Goal: Information Seeking & Learning: Learn about a topic

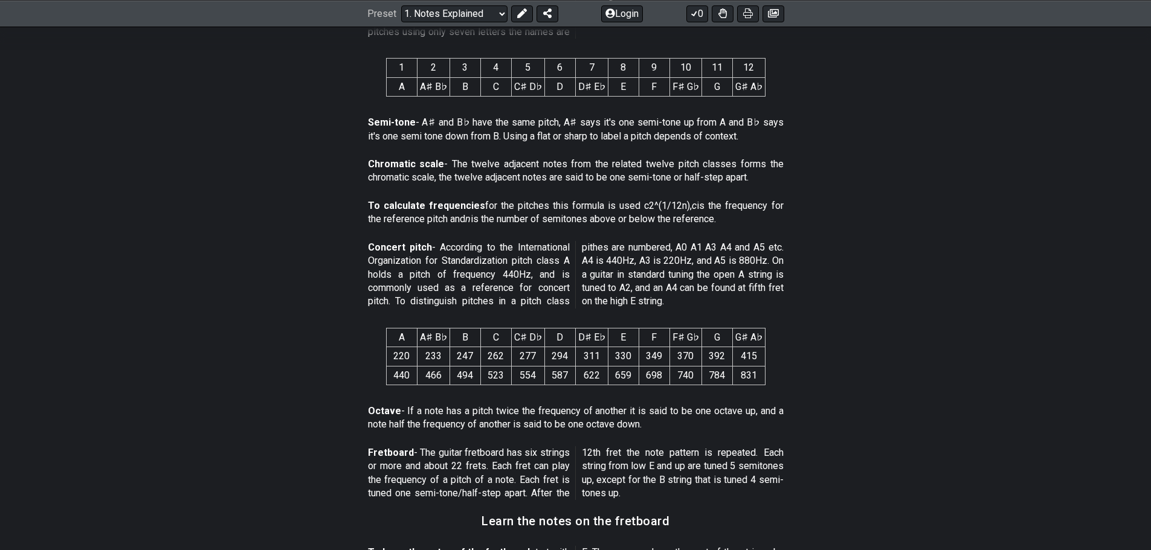
scroll to position [322, 0]
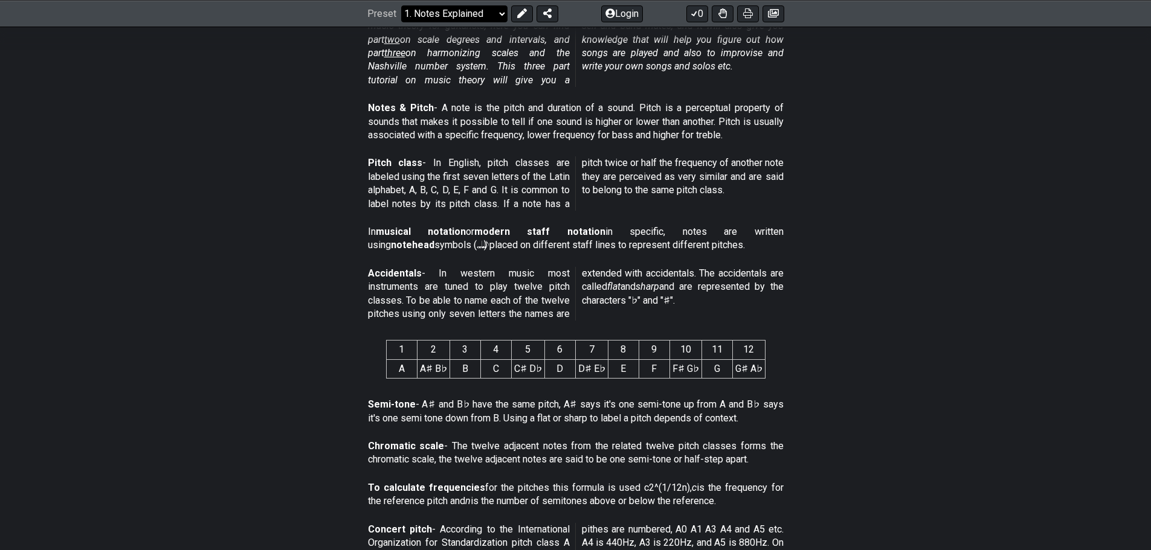
click at [440, 10] on select "Welcome to #fretflip! Initial Preset Custom Preset Minor Pentatonic Major Penta…" at bounding box center [454, 13] width 106 height 17
click at [401, 22] on select "Welcome to #fretflip! Initial Preset Custom Preset Minor Pentatonic Major Penta…" at bounding box center [454, 13] width 106 height 17
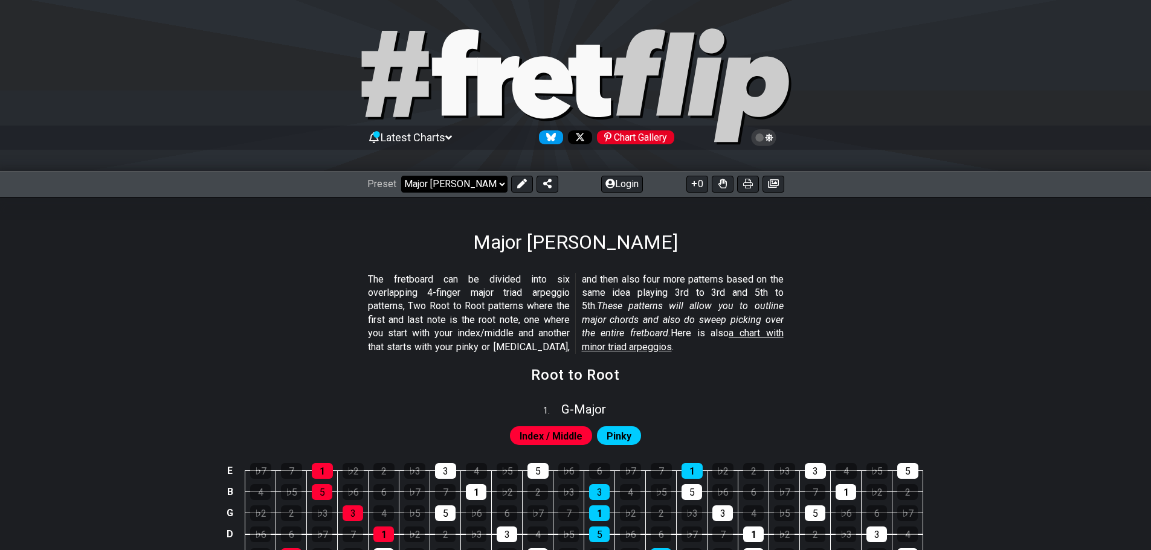
click at [478, 184] on select "Welcome to #fretflip! Initial Preset Custom Preset Minor Pentatonic Major Penta…" at bounding box center [454, 184] width 106 height 17
click at [401, 176] on select "Welcome to #fretflip! Initial Preset Custom Preset Minor Pentatonic Major Penta…" at bounding box center [454, 184] width 106 height 17
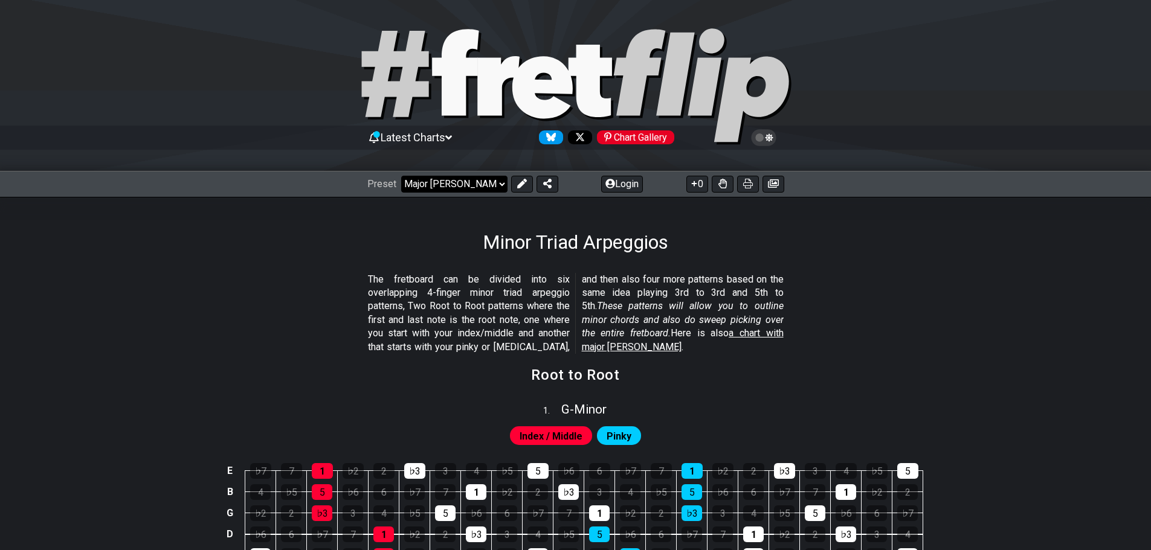
select select "/minor-triad-arpeggios"
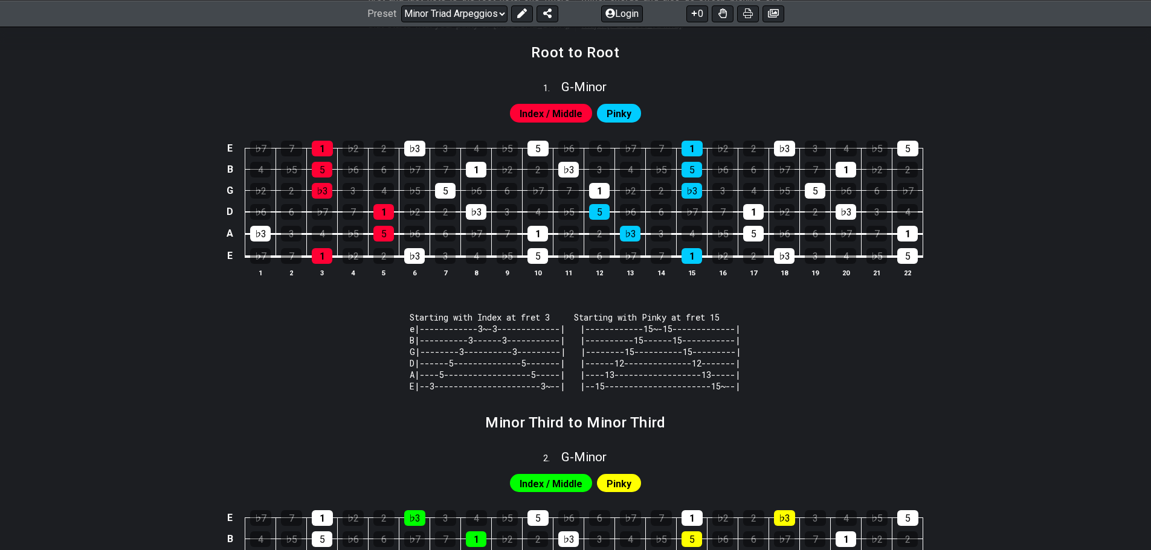
scroll to position [121, 0]
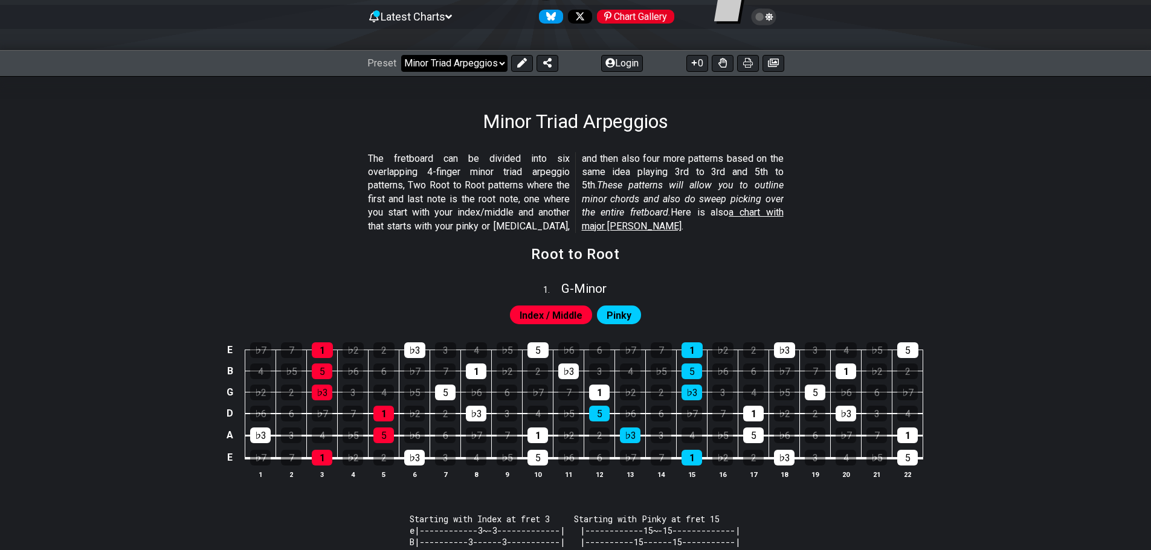
click at [467, 67] on select "Welcome to #fretflip! Initial Preset Custom Preset Minor Pentatonic Major Penta…" at bounding box center [454, 63] width 106 height 17
click at [743, 232] on p "The fretboard can be divided into six overlapping 4-finger minor triad arpeggio…" at bounding box center [576, 192] width 416 height 81
click at [699, 63] on button "0" at bounding box center [697, 63] width 22 height 17
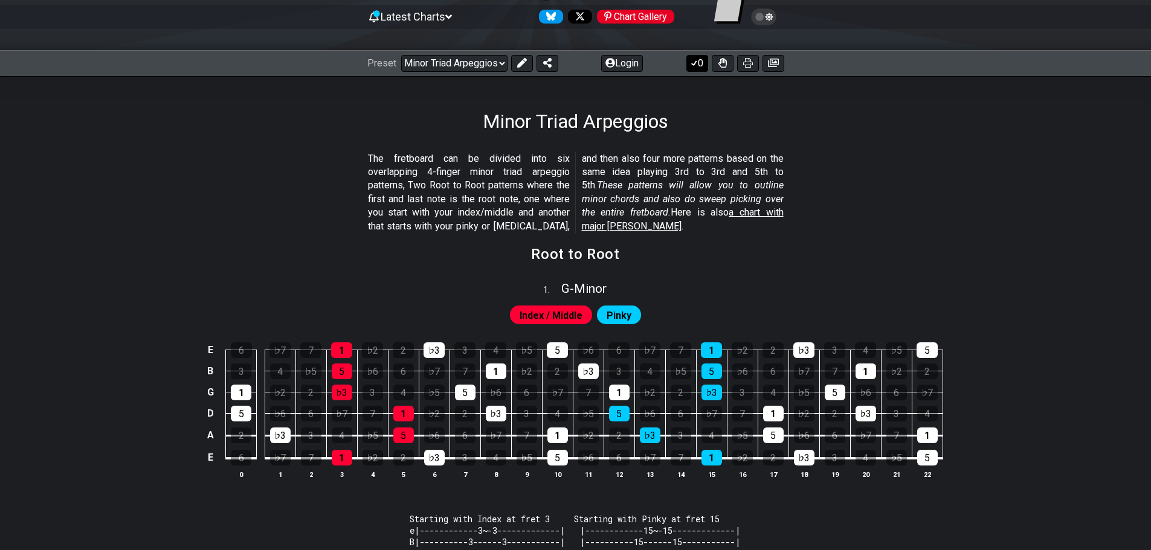
click at [699, 63] on button "0" at bounding box center [697, 63] width 22 height 17
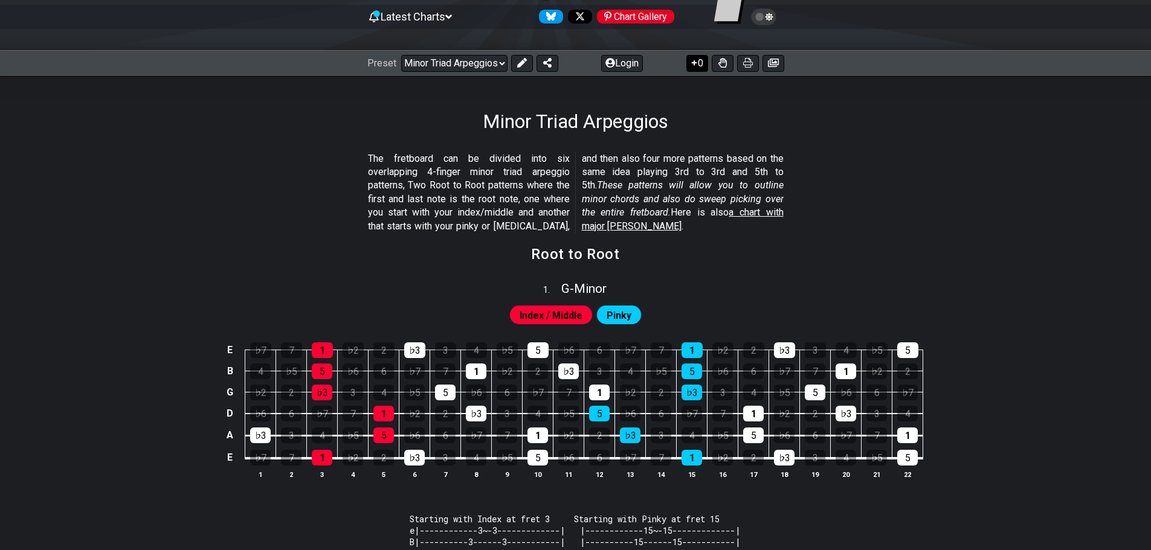
click at [699, 63] on button "0" at bounding box center [697, 63] width 22 height 17
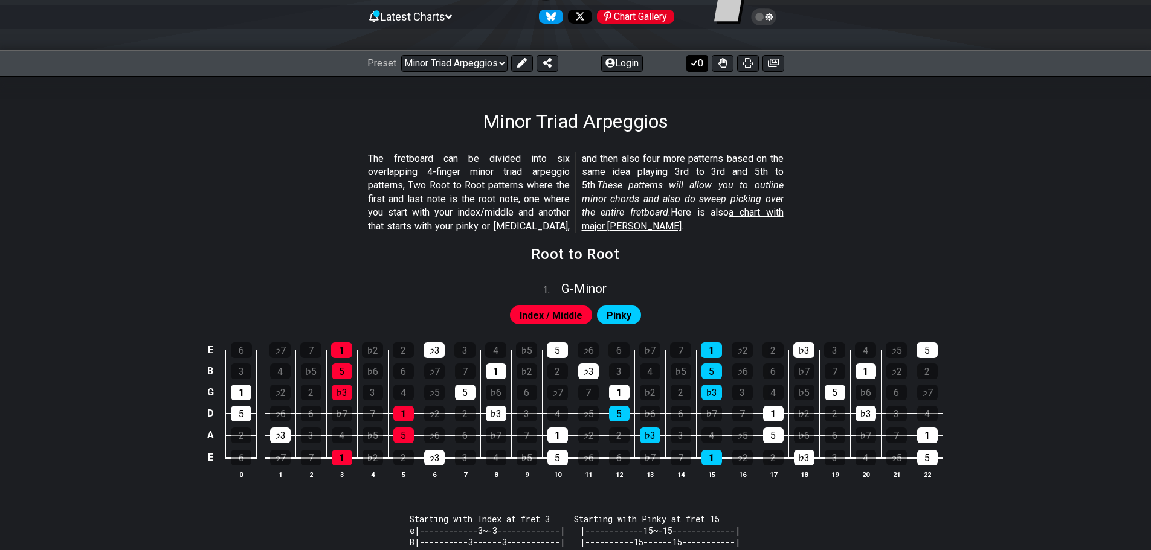
click at [699, 63] on button "0" at bounding box center [697, 63] width 22 height 17
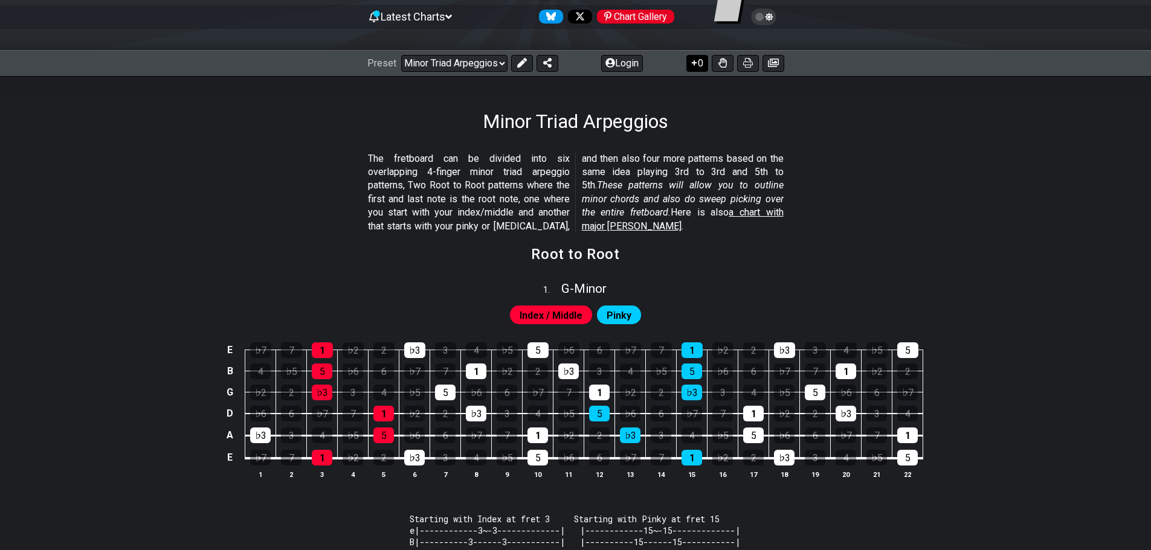
click at [699, 63] on button "0" at bounding box center [697, 63] width 22 height 17
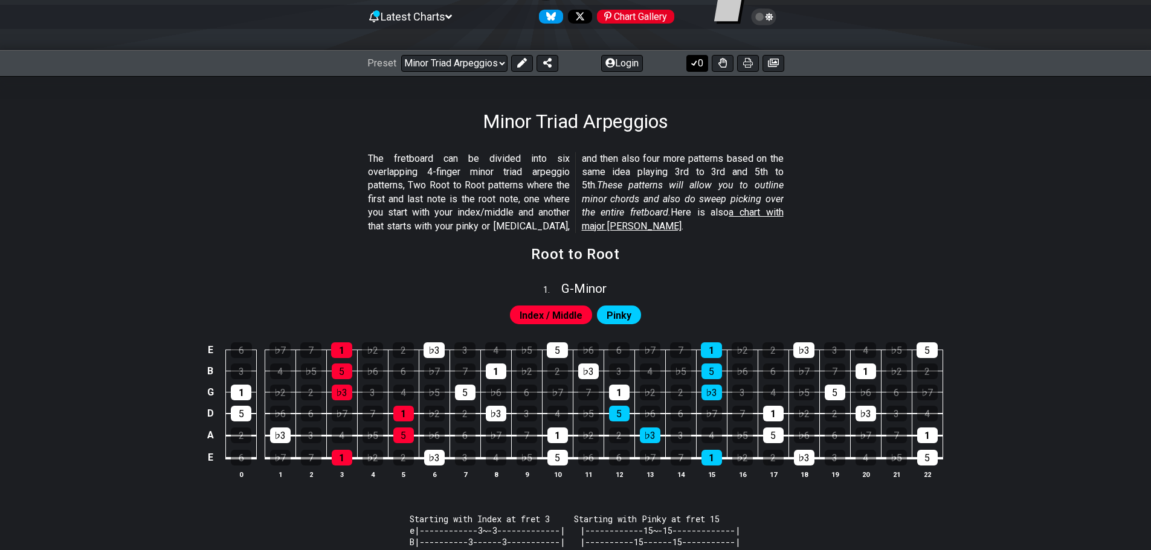
click at [699, 63] on button "0" at bounding box center [697, 63] width 22 height 17
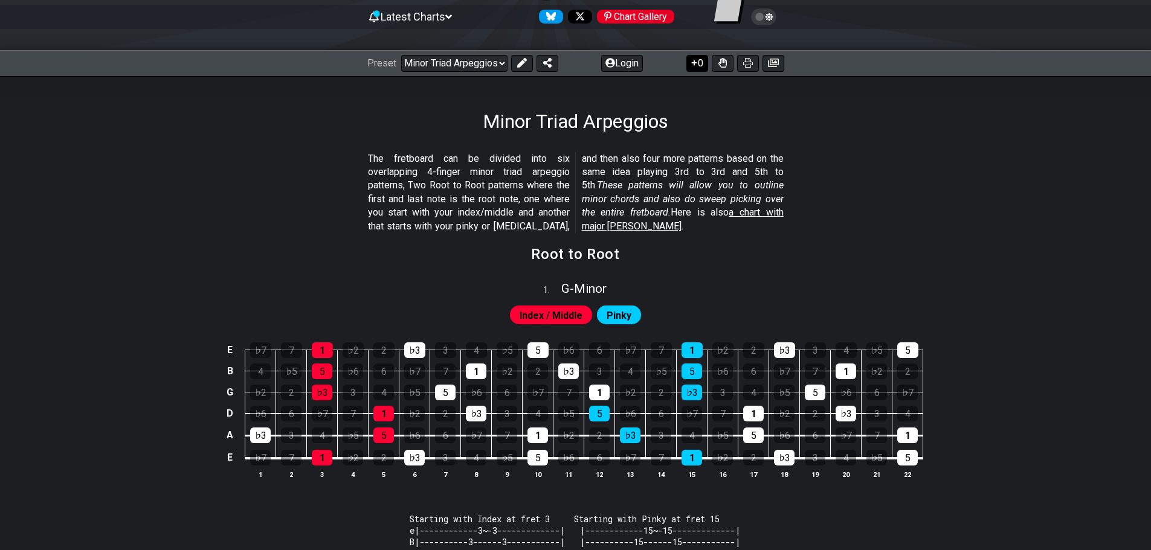
click at [699, 63] on button "0" at bounding box center [697, 63] width 22 height 17
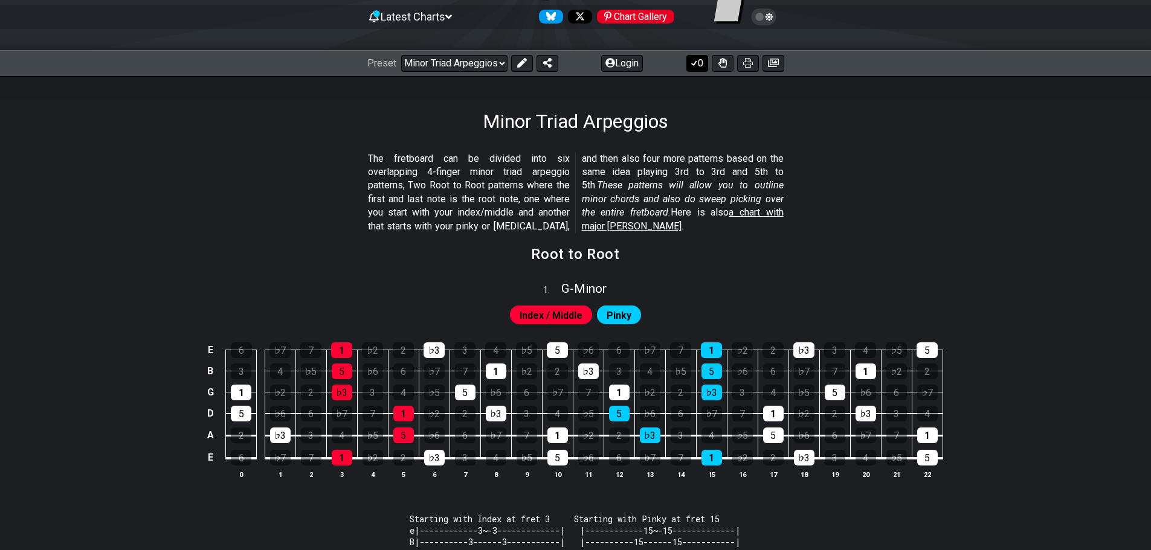
click at [699, 63] on button "0" at bounding box center [697, 63] width 22 height 17
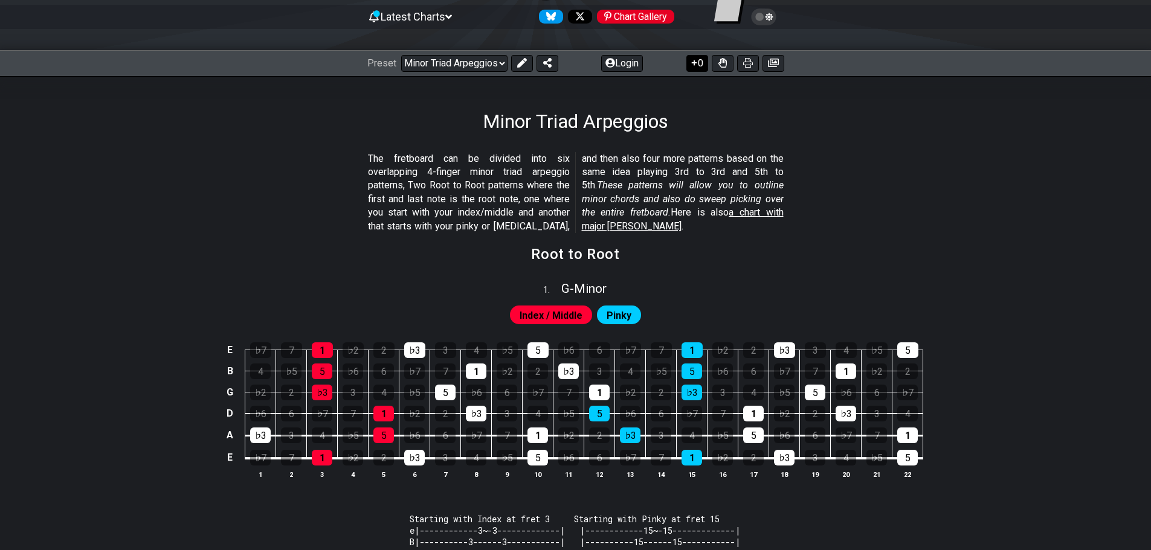
click at [699, 63] on button "0" at bounding box center [697, 63] width 22 height 17
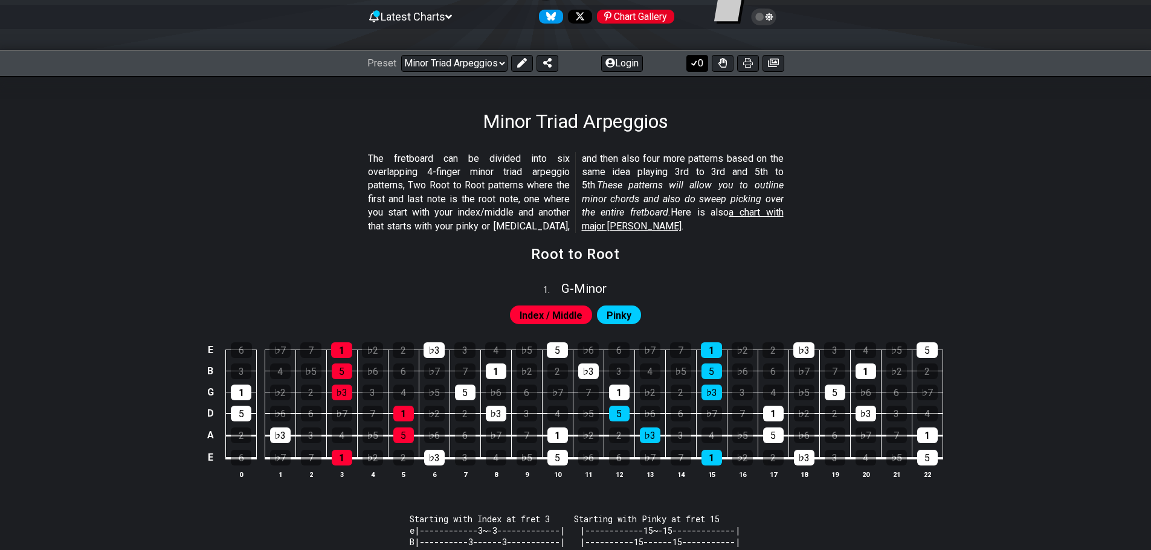
click at [699, 63] on button "0" at bounding box center [697, 63] width 22 height 17
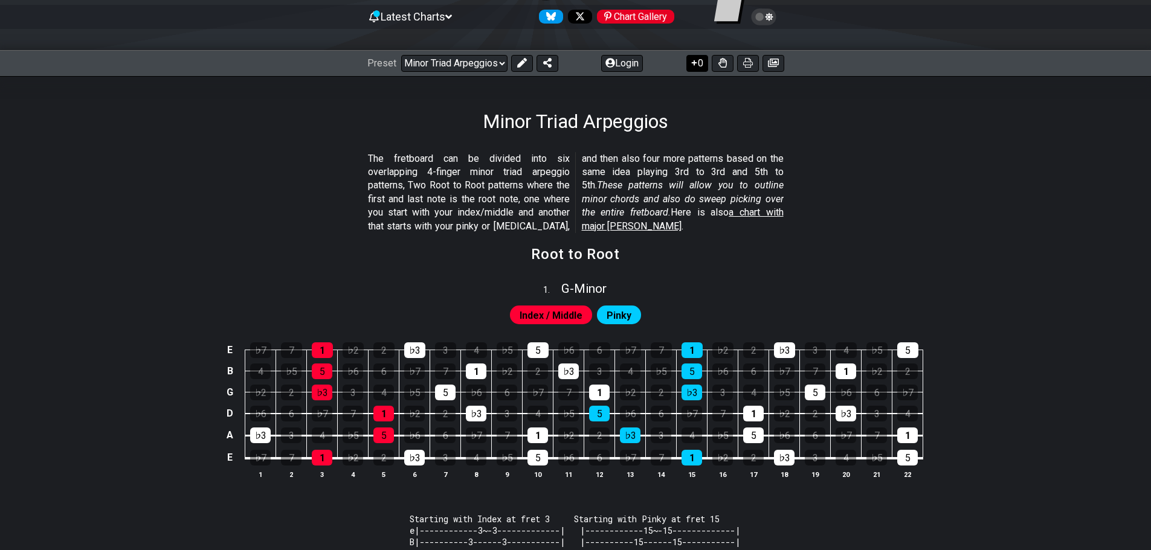
click at [699, 63] on button "0" at bounding box center [697, 63] width 22 height 17
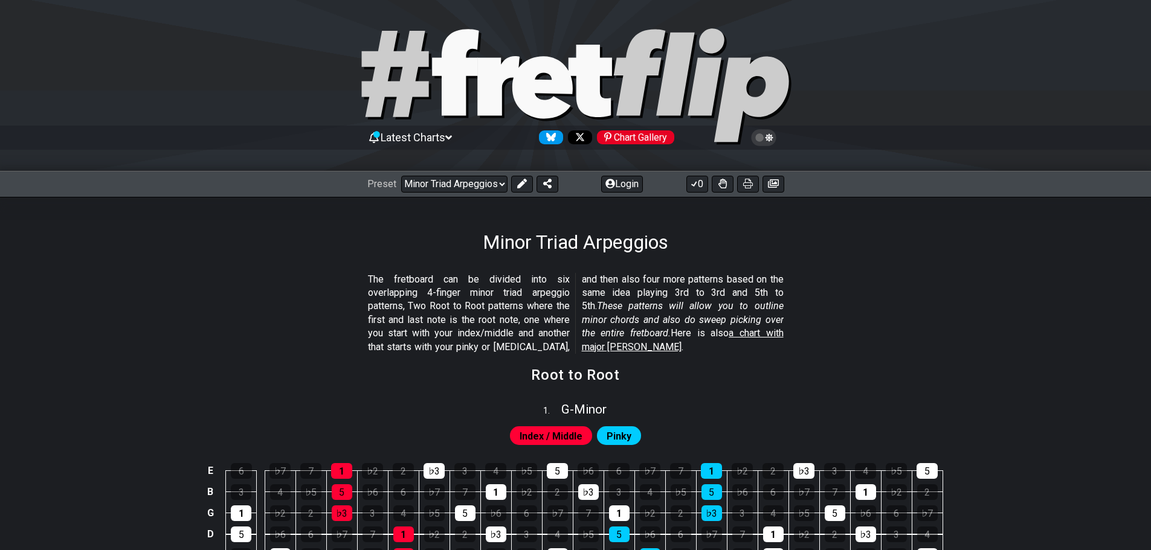
scroll to position [80, 0]
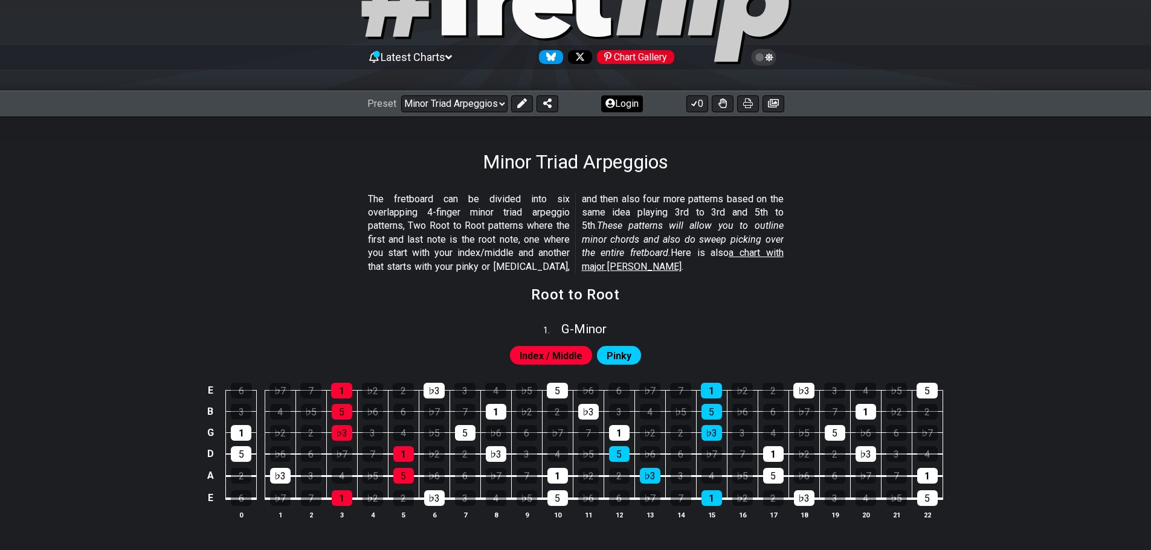
click at [613, 104] on button "Login" at bounding box center [622, 103] width 42 height 17
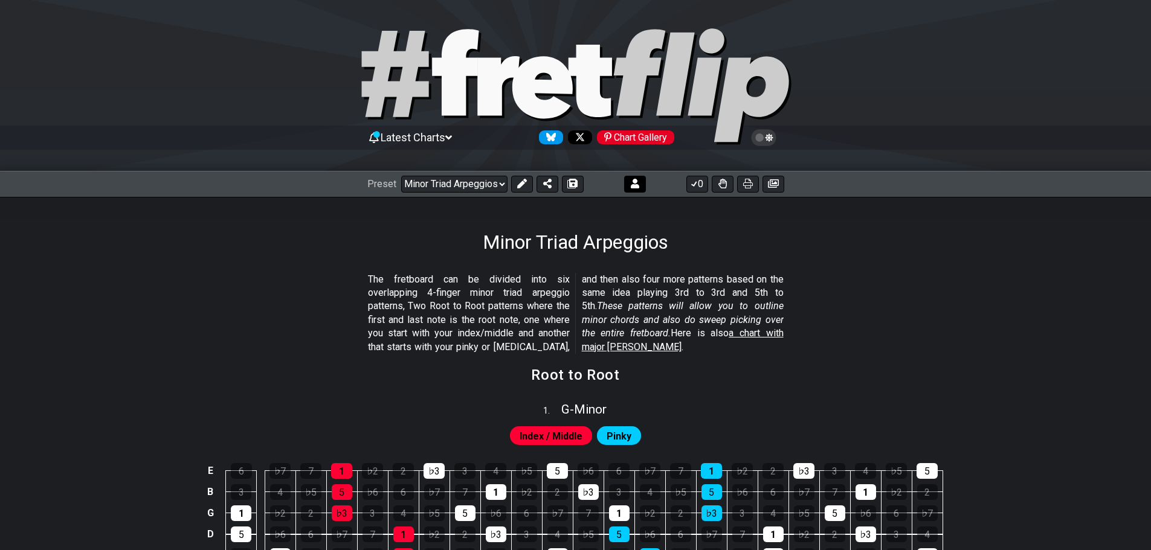
click at [635, 182] on icon at bounding box center [635, 184] width 8 height 10
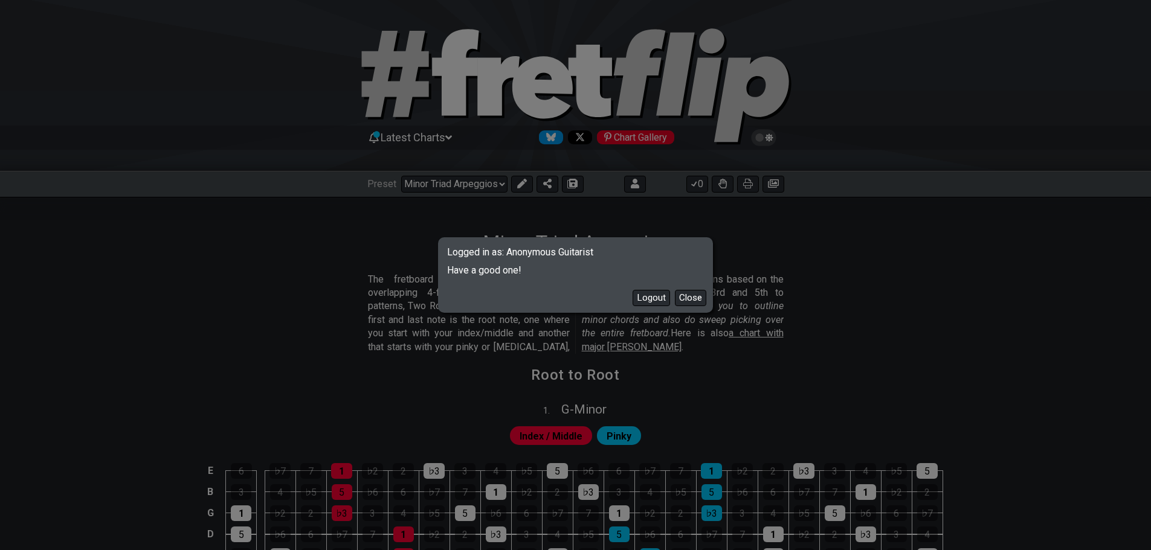
click at [811, 249] on div "Logged in as: Anonymous Guitarist Have a good one! Logout Close" at bounding box center [575, 275] width 1151 height 550
click at [692, 300] on button "Close" at bounding box center [690, 298] width 31 height 16
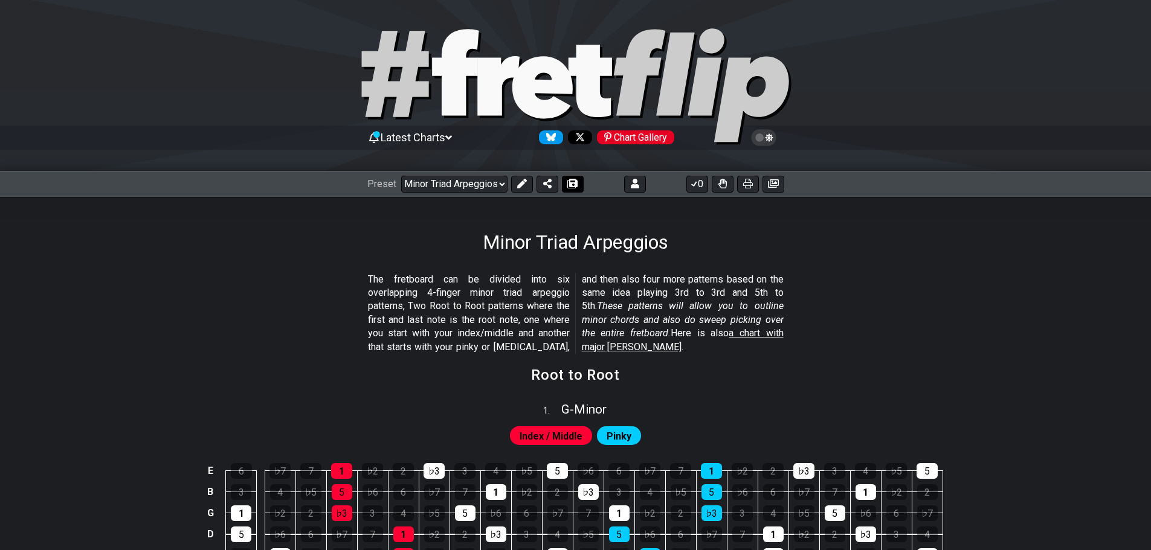
click at [568, 182] on icon at bounding box center [572, 184] width 8 height 10
select select "/02FE1RX8"
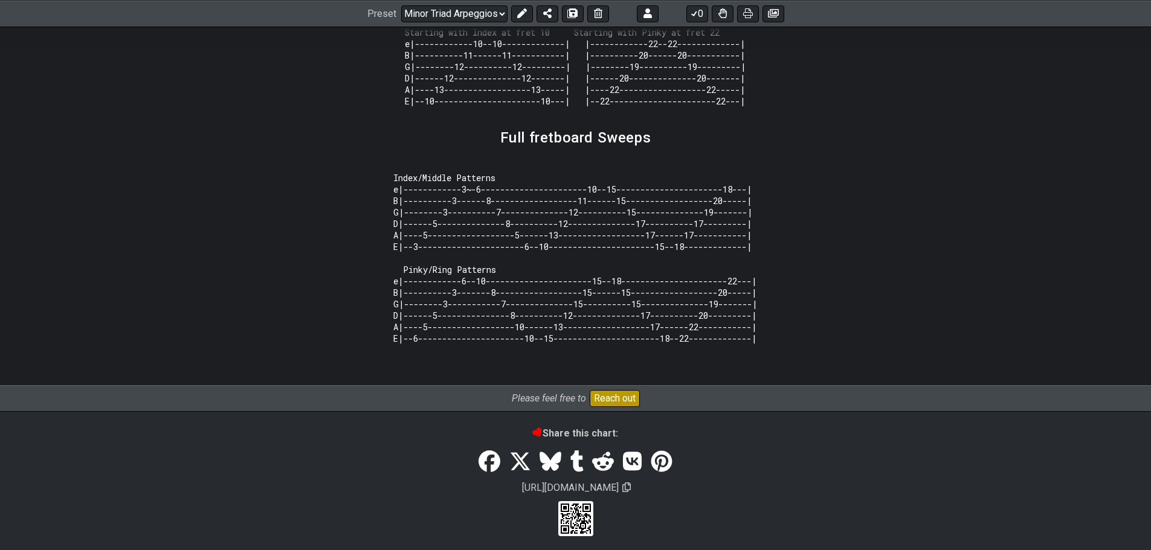
scroll to position [1187, 0]
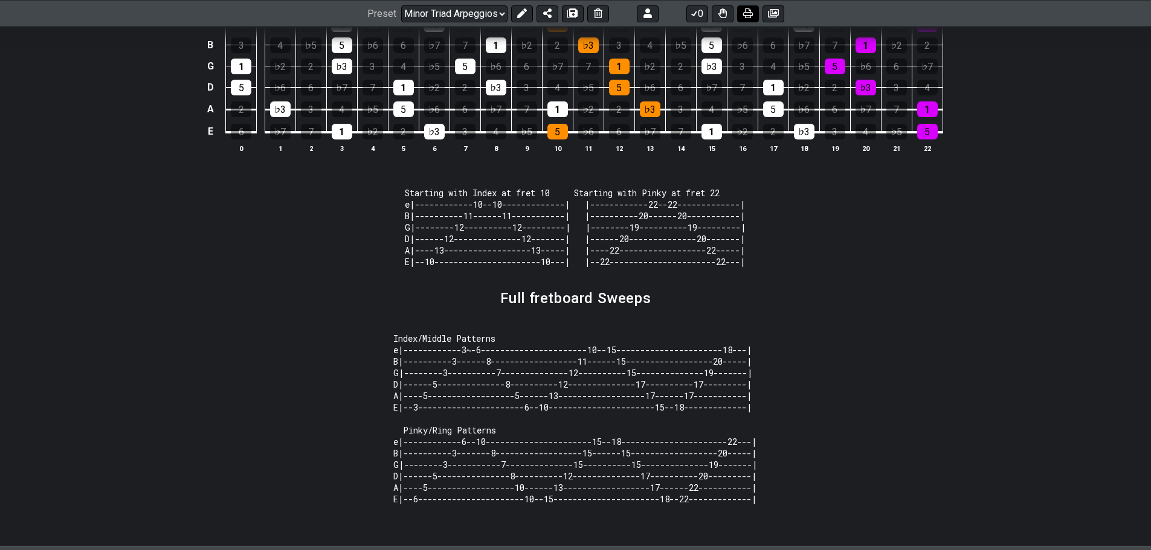
click at [750, 15] on icon at bounding box center [748, 13] width 10 height 10
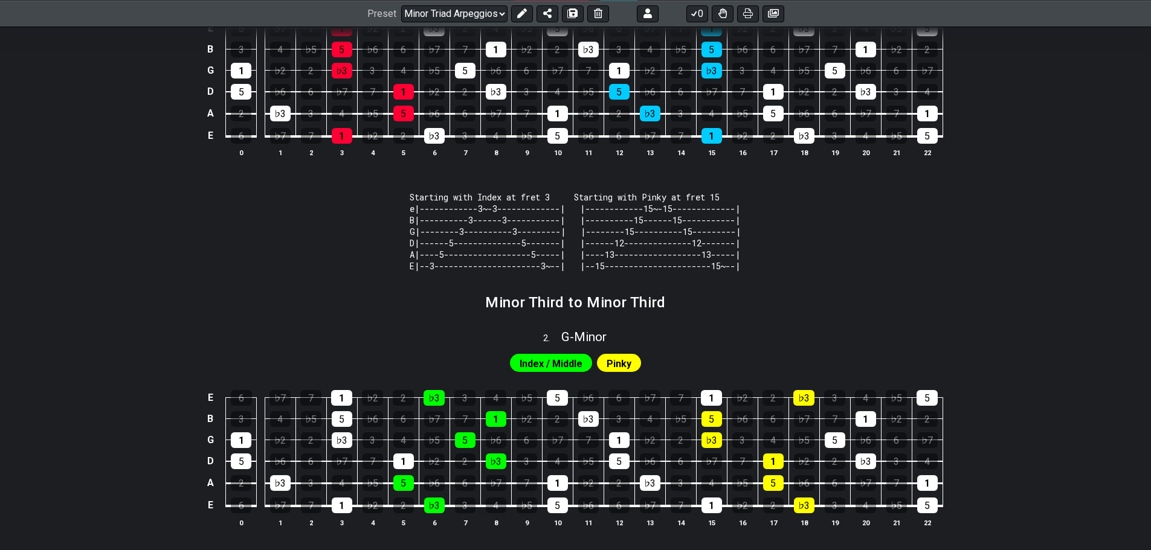
scroll to position [684, 0]
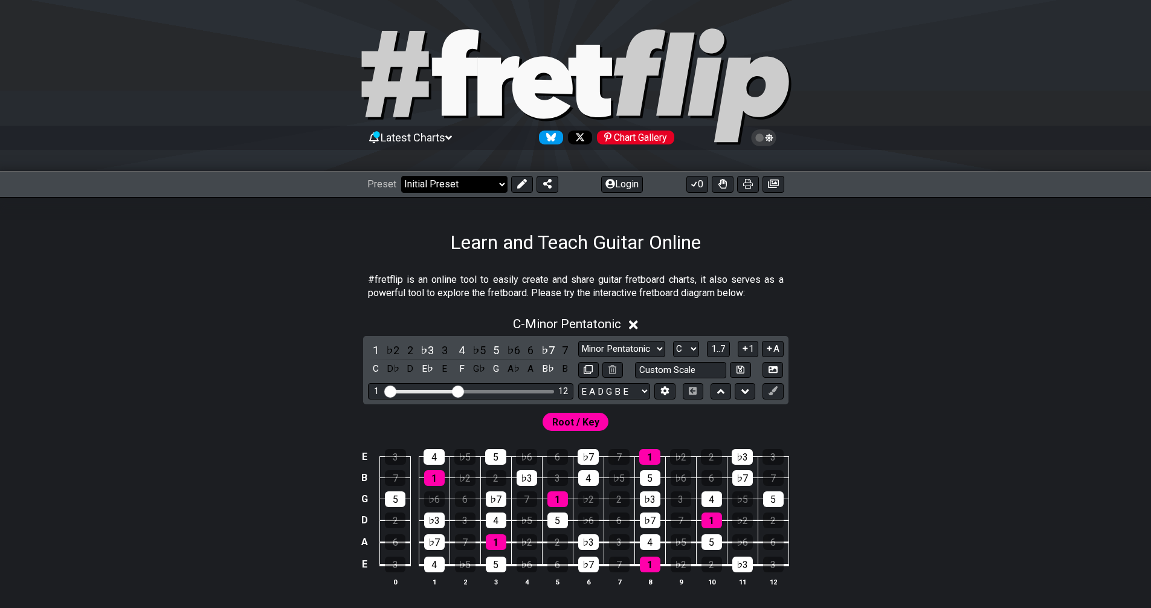
click at [487, 179] on select "Welcome to #fretflip! Initial Preset Custom Preset Minor Pentatonic Major Penta…" at bounding box center [454, 184] width 106 height 17
click at [401, 176] on select "Welcome to #fretflip! Initial Preset Custom Preset Minor Triad Arpeggios Minor …" at bounding box center [454, 184] width 106 height 17
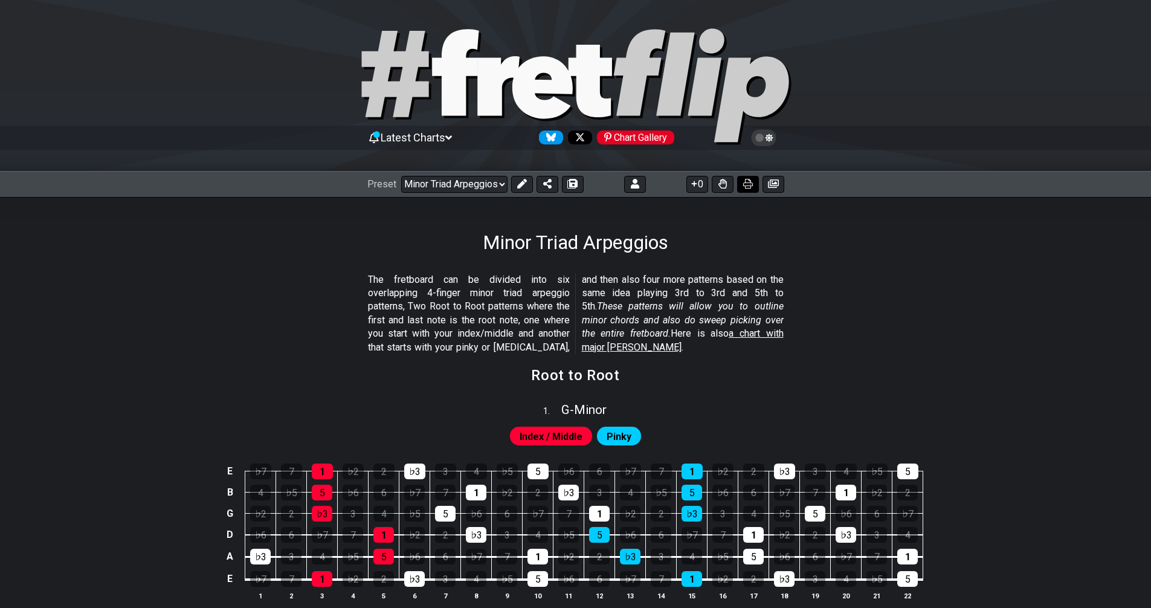
click at [745, 181] on icon at bounding box center [748, 184] width 10 height 10
click at [491, 180] on select "Welcome to #fretflip! Initial Preset Custom Preset Minor Triad Arpeggios Minor …" at bounding box center [454, 184] width 106 height 17
click at [401, 176] on select "Welcome to #fretflip! Initial Preset Custom Preset Minor Triad Arpeggios Minor …" at bounding box center [454, 184] width 106 height 17
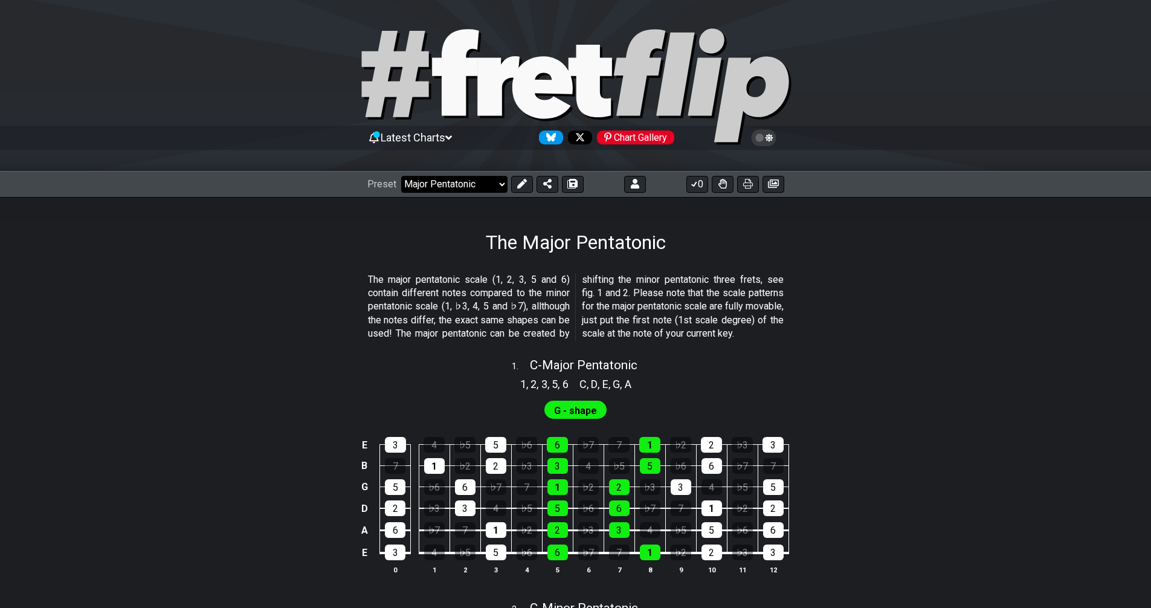
click at [461, 189] on select "Welcome to #fretflip! Initial Preset Custom Preset Minor Triad Arpeggios Minor …" at bounding box center [454, 184] width 106 height 17
click at [401, 176] on select "Welcome to #fretflip! Initial Preset Custom Preset Minor Triad Arpeggios Minor …" at bounding box center [454, 184] width 106 height 17
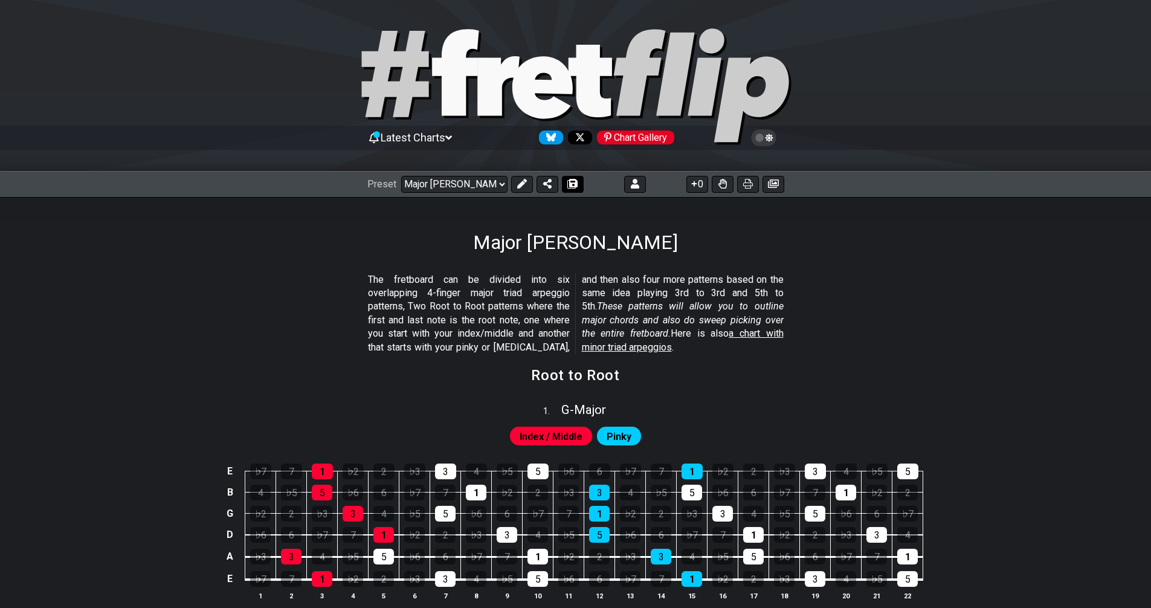
click at [568, 184] on icon at bounding box center [572, 184] width 8 height 10
click at [748, 187] on icon at bounding box center [748, 184] width 10 height 10
click at [478, 181] on select "Welcome to #fretflip! Initial Preset Custom Preset Minor Triad Arpeggios Major …" at bounding box center [454, 184] width 106 height 17
click at [401, 176] on select "Welcome to #fretflip! Initial Preset Custom Preset Minor Triad Arpeggios Major …" at bounding box center [454, 184] width 106 height 17
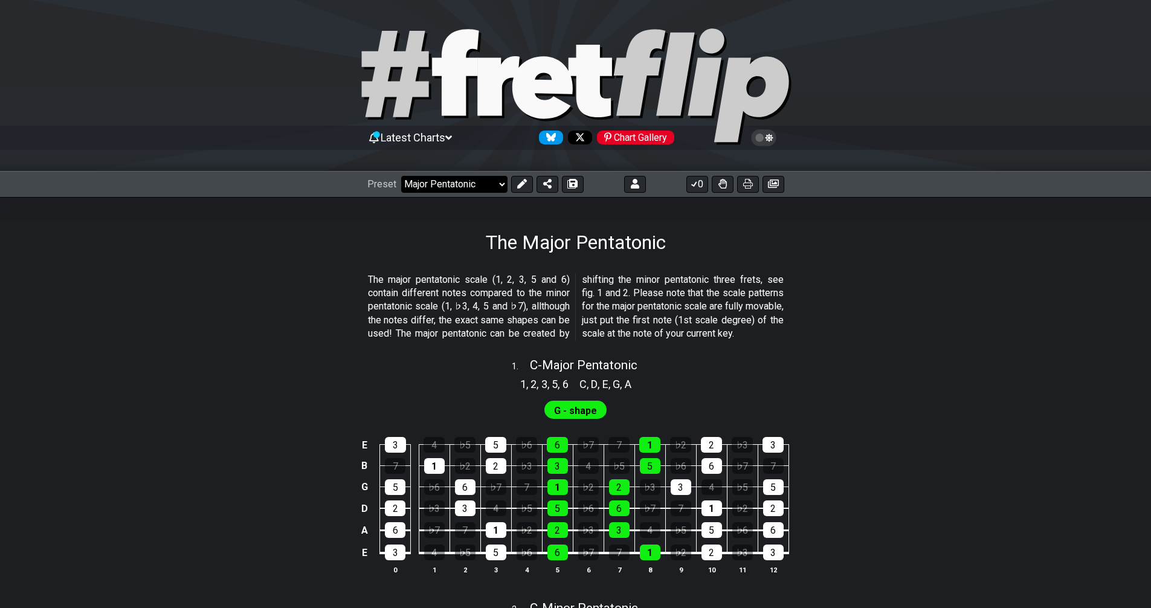
click at [441, 186] on select "Welcome to #fretflip! Initial Preset Custom Preset Minor Triad Arpeggios Major …" at bounding box center [454, 184] width 106 height 17
click at [401, 176] on select "Welcome to #fretflip! Initial Preset Custom Preset Minor Triad Arpeggios Major …" at bounding box center [454, 184] width 106 height 17
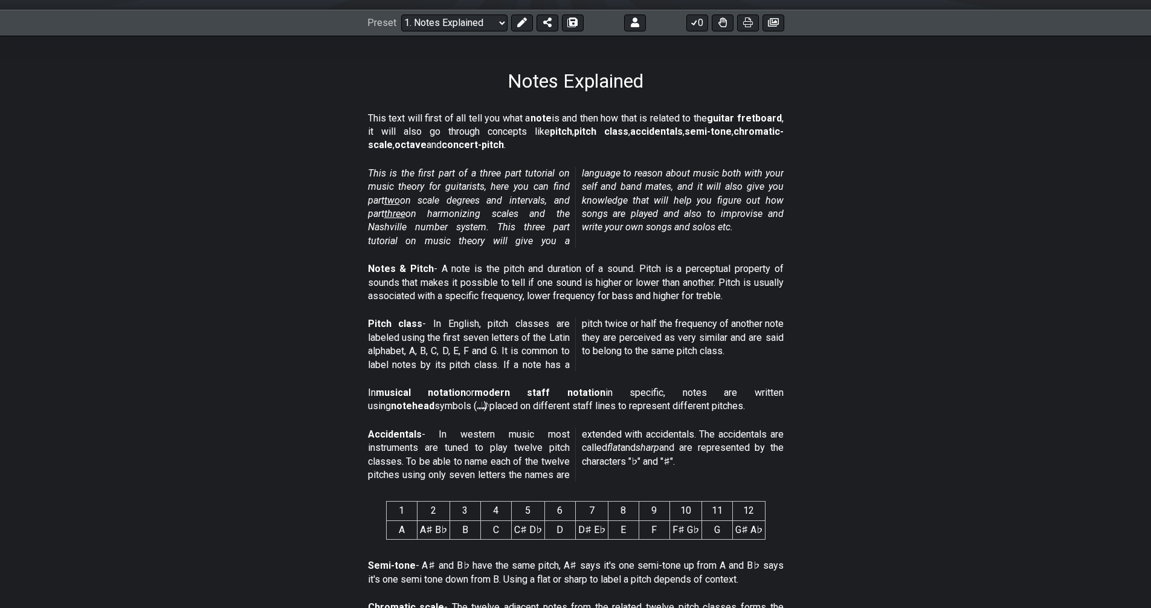
scroll to position [121, 0]
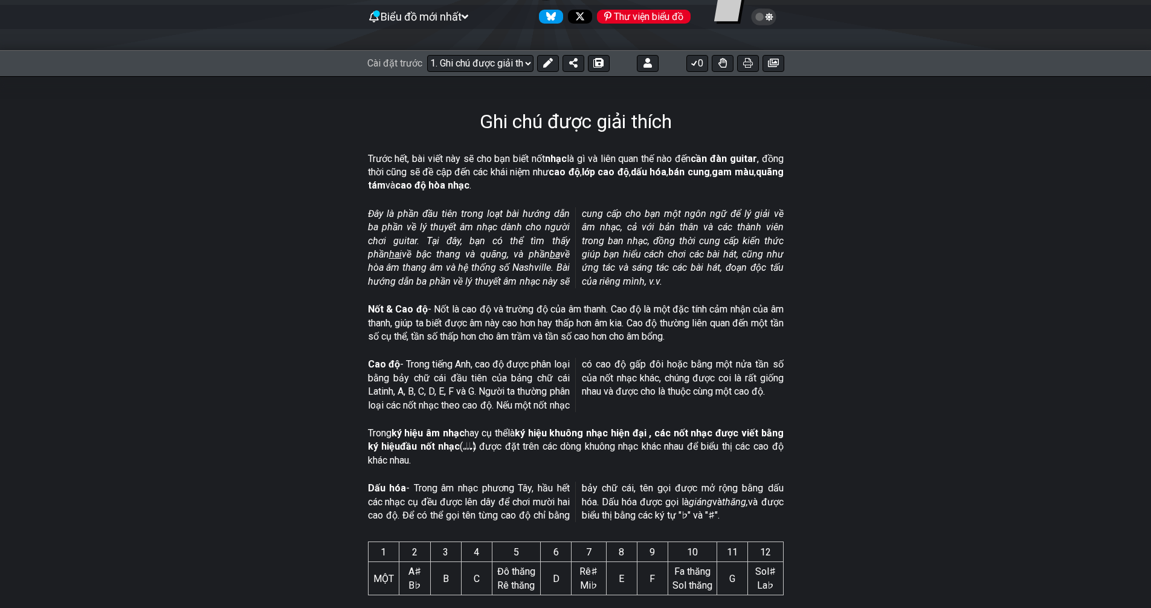
click at [483, 356] on div "Cao độ - Trong tiếng Anh, cao độ được phân loại bằng bảy chữ cái đầu tiên của b…" at bounding box center [576, 387] width 416 height 69
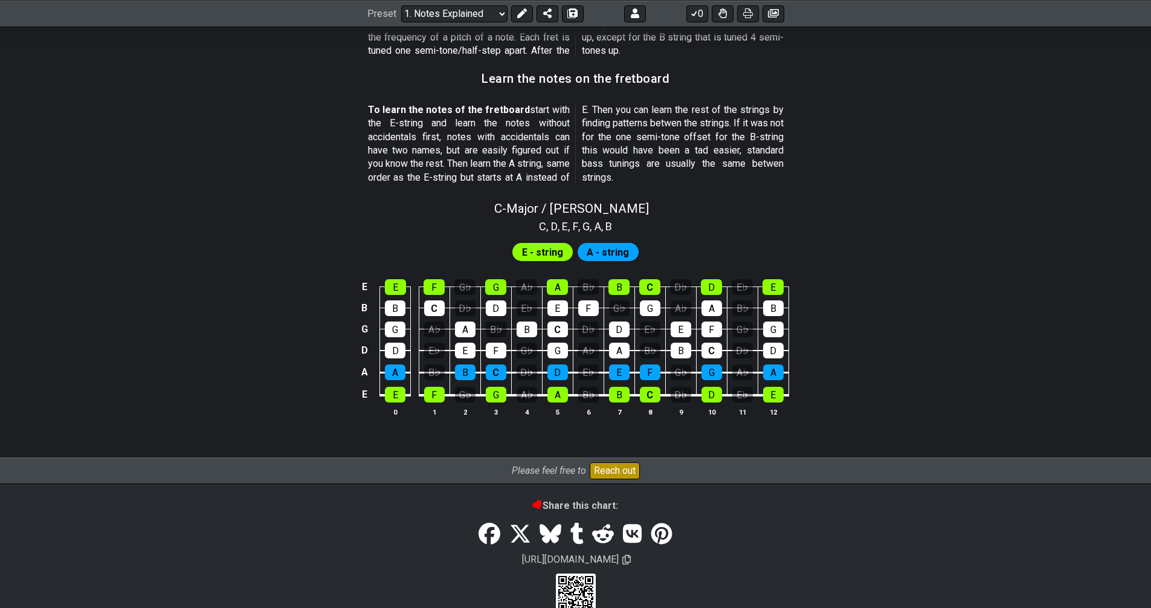
scroll to position [1016, 0]
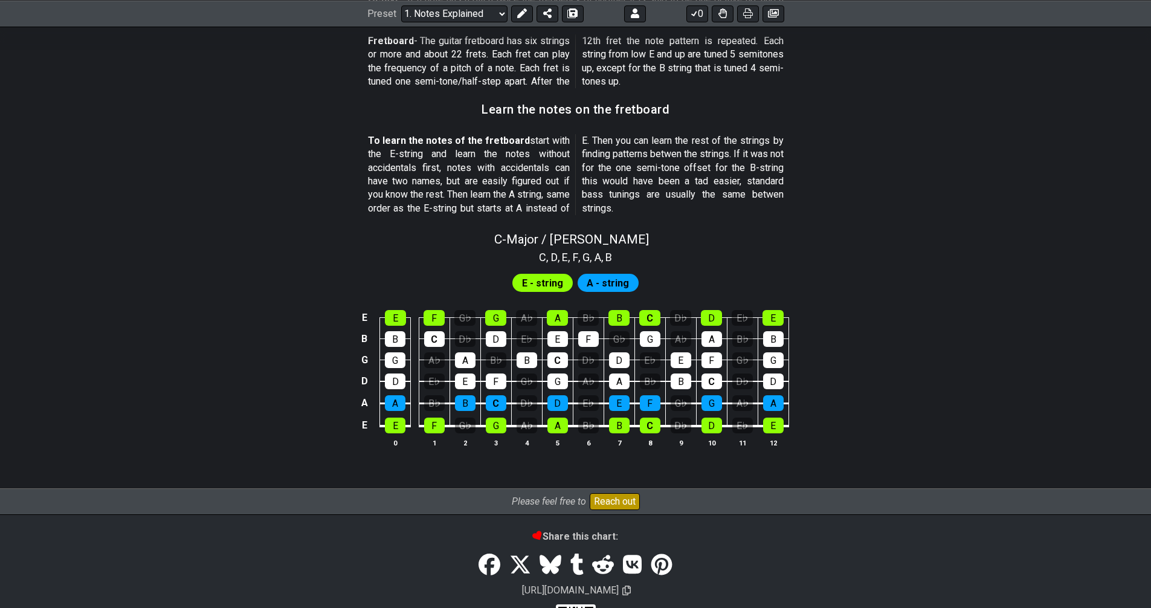
click at [518, 190] on p "To learn the notes of the fretboard start with the E-string and learn the notes…" at bounding box center [576, 174] width 416 height 81
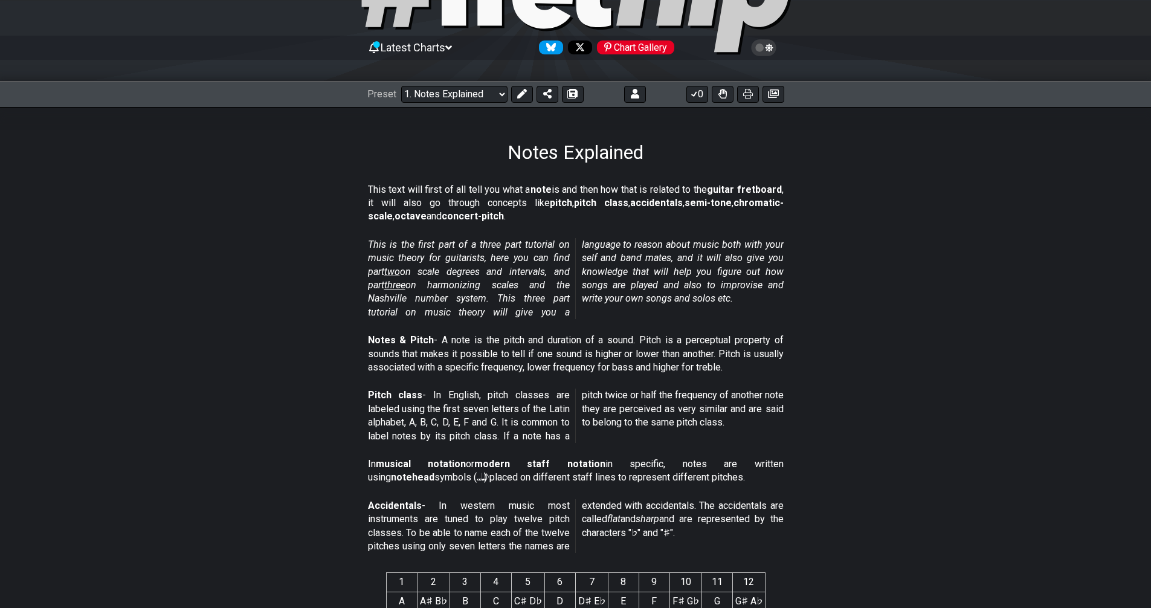
scroll to position [0, 0]
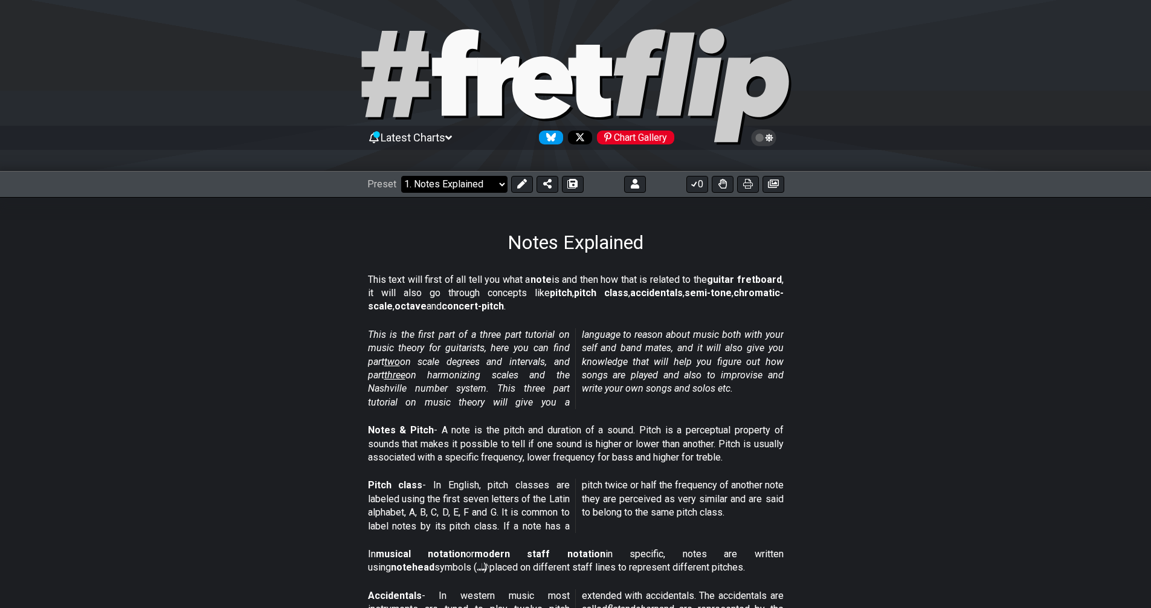
click at [453, 181] on select "Welcome to #fretflip! Initial Preset Custom Preset Minor Triad Arpeggios Major …" at bounding box center [454, 184] width 106 height 17
click at [401, 176] on select "Welcome to #fretflip! Initial Preset Custom Preset Minor Triad Arpeggios Major …" at bounding box center [454, 184] width 106 height 17
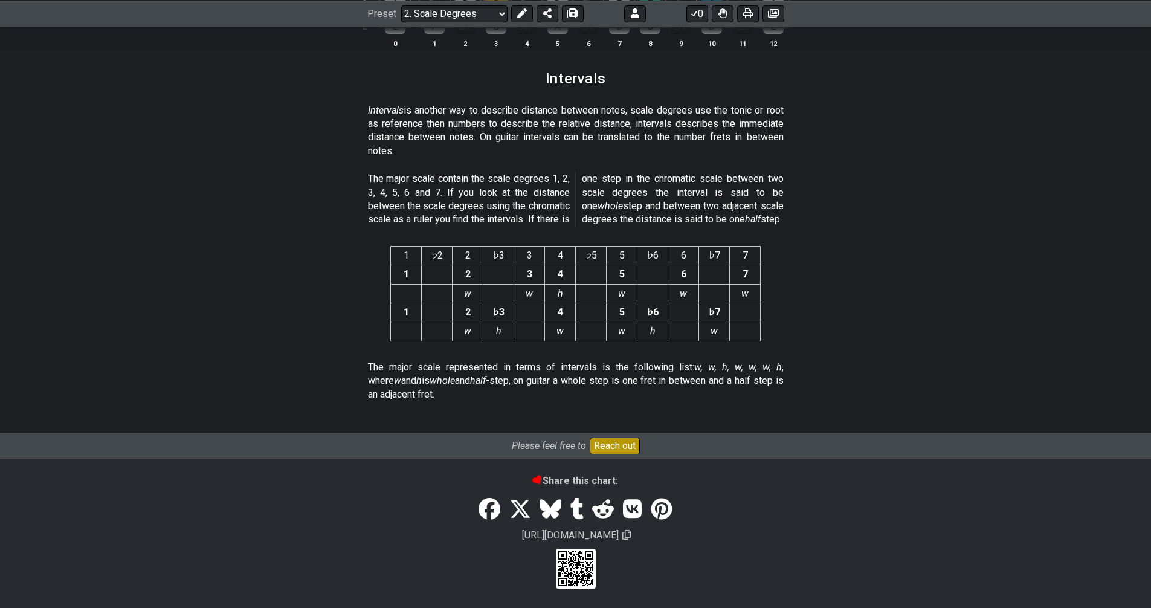
scroll to position [2762, 0]
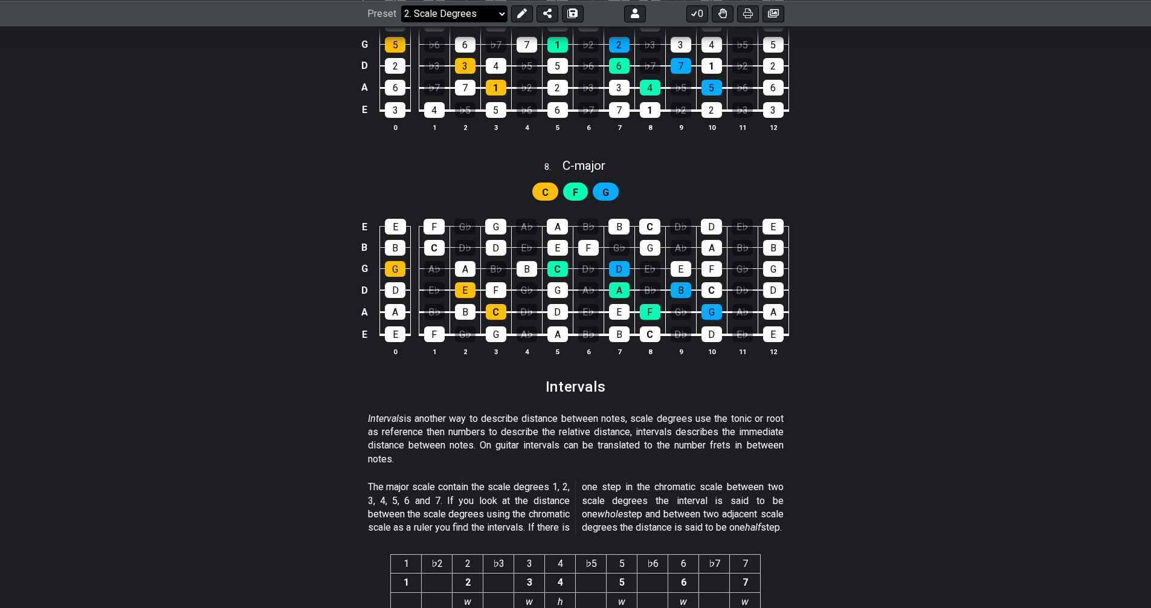
click at [458, 18] on select "Welcome to #fretflip! Initial Preset Custom Preset Minor Triad Arpeggios Major …" at bounding box center [454, 13] width 106 height 17
click at [401, 22] on select "Welcome to #fretflip! Initial Preset Custom Preset Minor Triad Arpeggios Major …" at bounding box center [454, 13] width 106 height 17
select select "/harmonizing-scales"
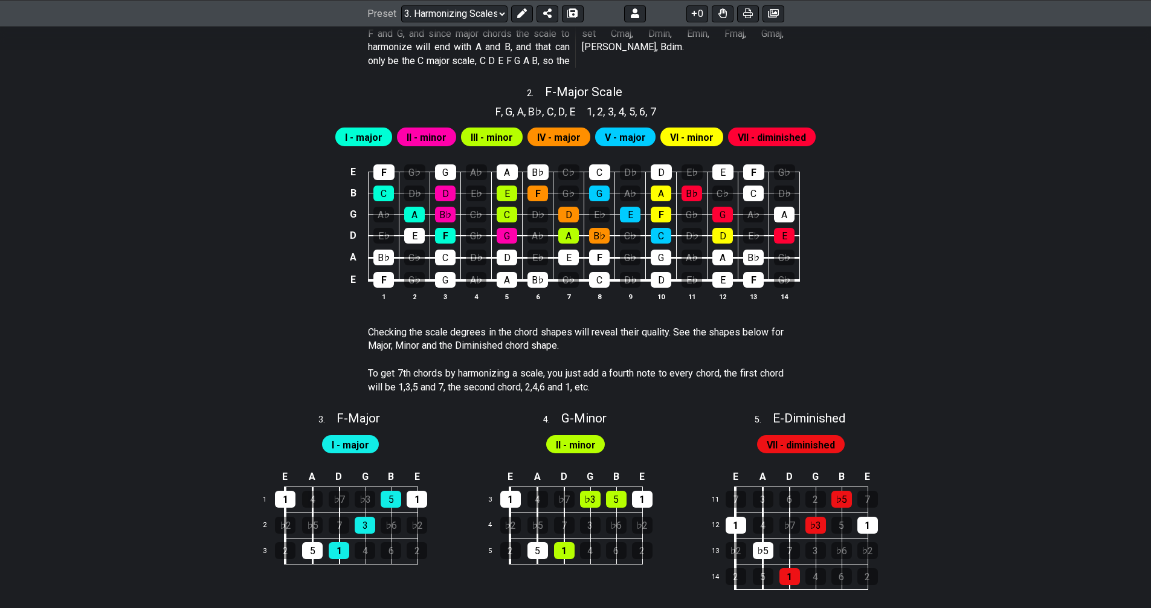
scroll to position [926, 0]
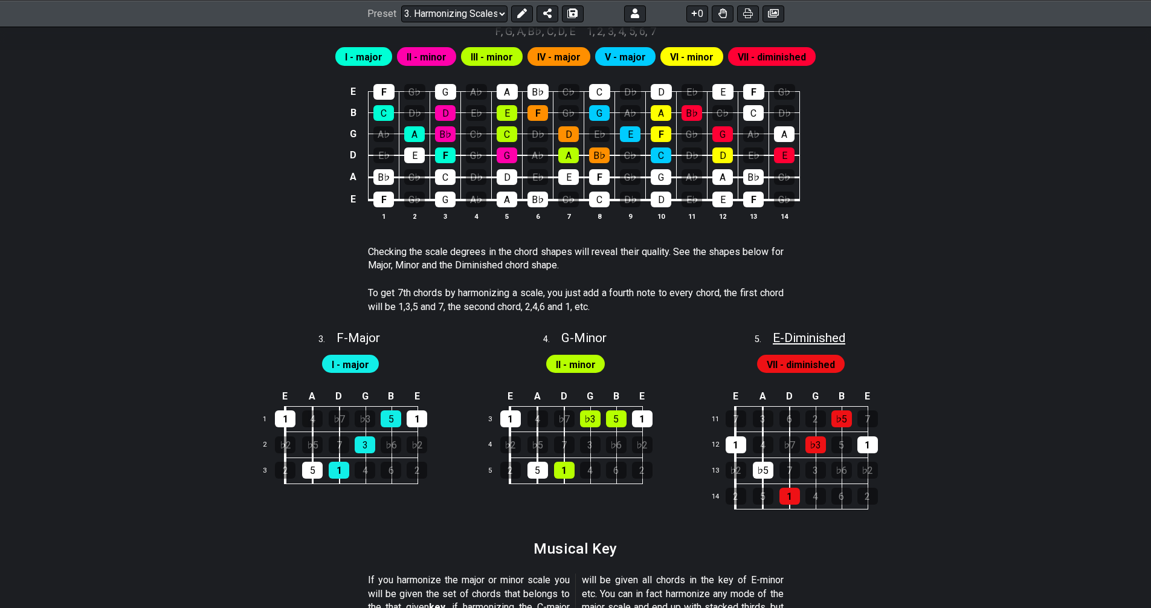
drag, startPoint x: 817, startPoint y: 334, endPoint x: 791, endPoint y: 333, distance: 25.4
click at [791, 333] on span "E - Diminished" at bounding box center [809, 337] width 72 height 14
select select "E"
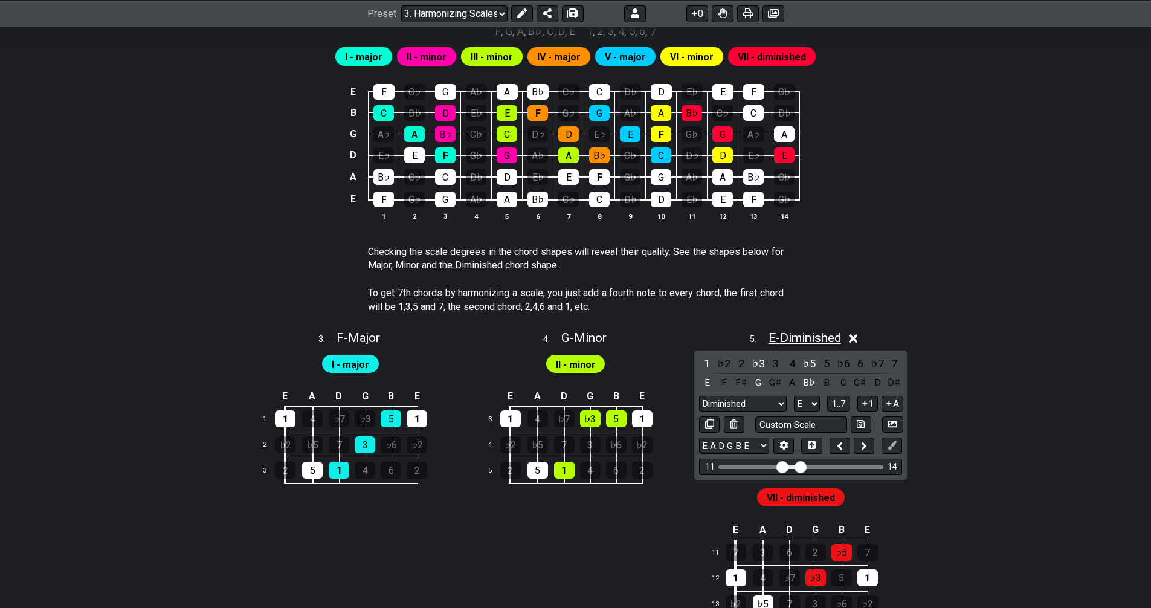
click at [791, 333] on span "E - Diminished" at bounding box center [804, 337] width 72 height 14
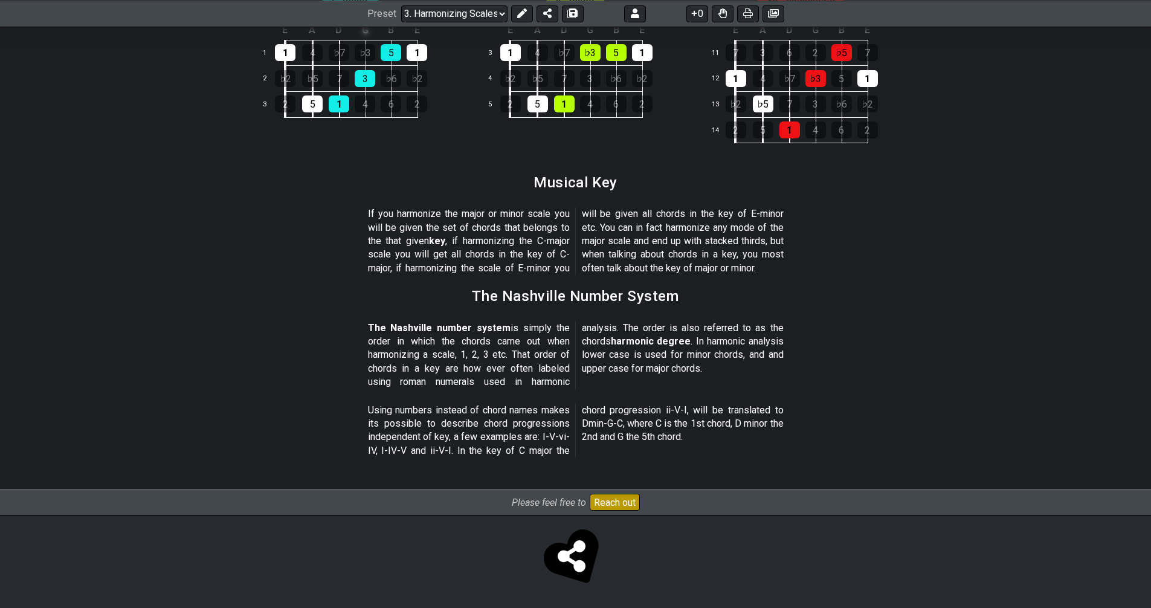
scroll to position [1010, 0]
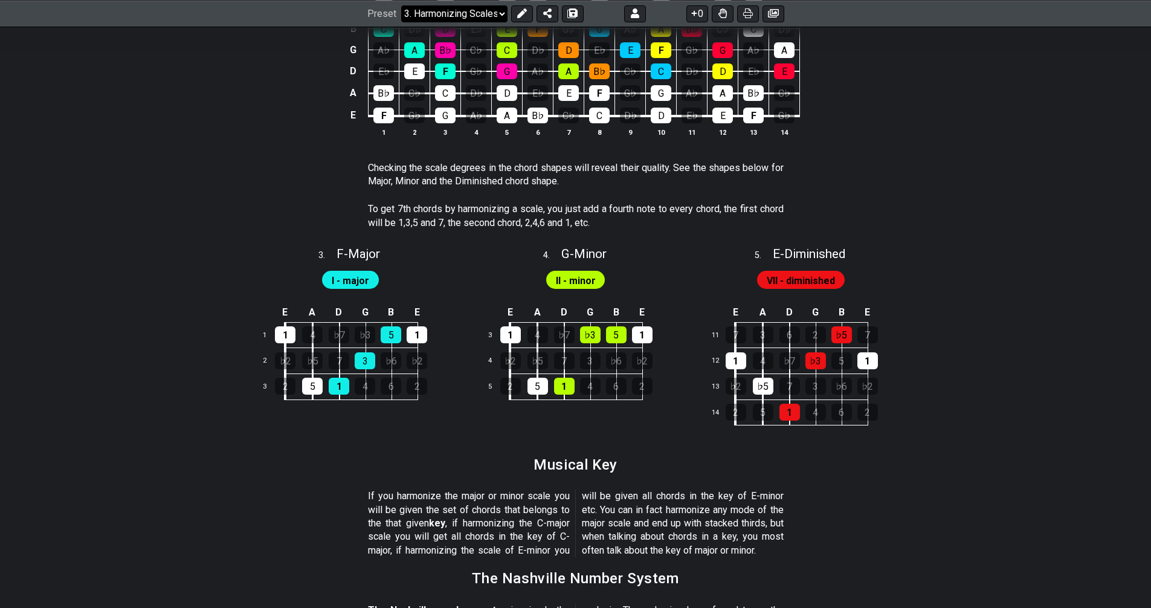
click at [461, 6] on select "Welcome to #fretflip! Initial Preset Custom Preset Minor Triad Arpeggios Major …" at bounding box center [454, 13] width 106 height 17
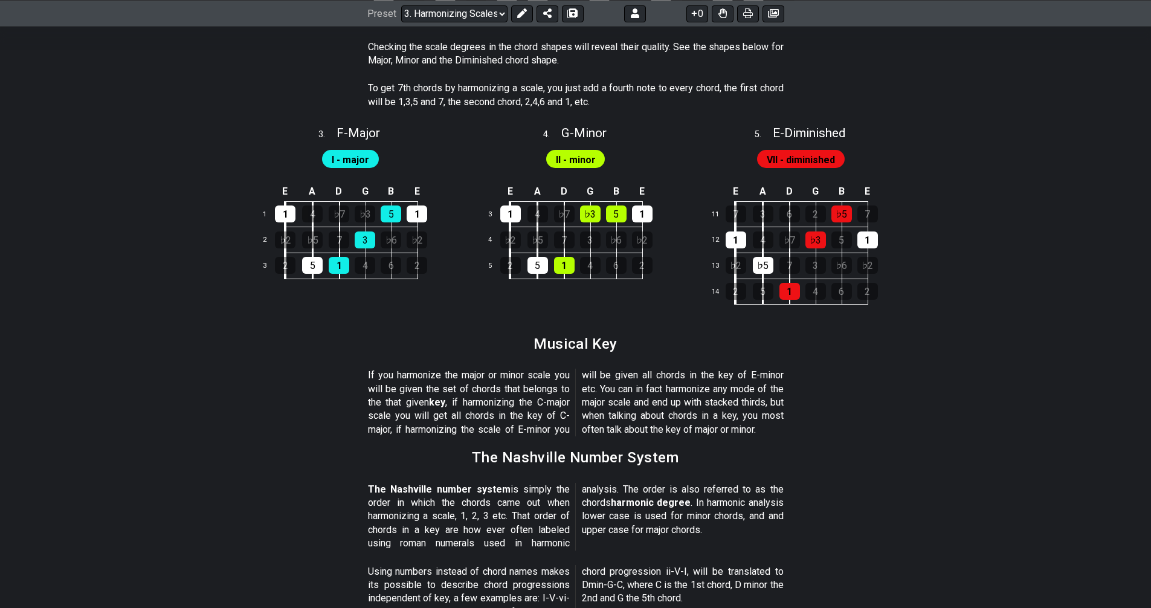
scroll to position [930, 0]
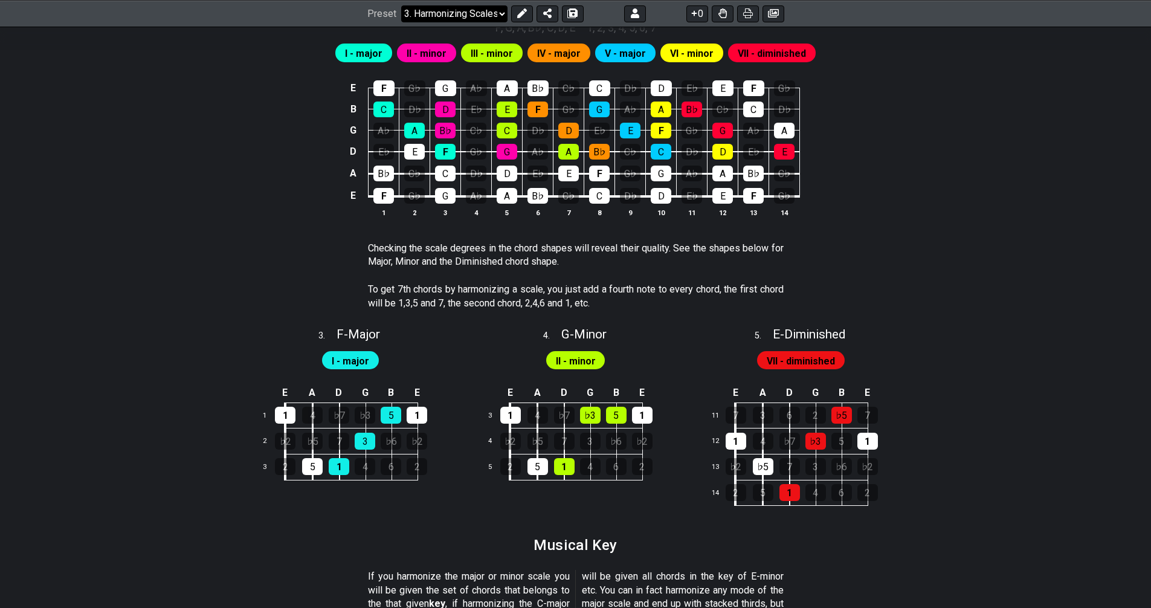
click at [459, 12] on select "Welcome to #fretflip! Initial Preset Custom Preset Minor Triad Arpeggios Major …" at bounding box center [454, 13] width 106 height 17
click at [401, 5] on select "Welcome to #fretflip! Initial Preset Custom Preset Minor Triad Arpeggios Major …" at bounding box center [454, 13] width 106 height 17
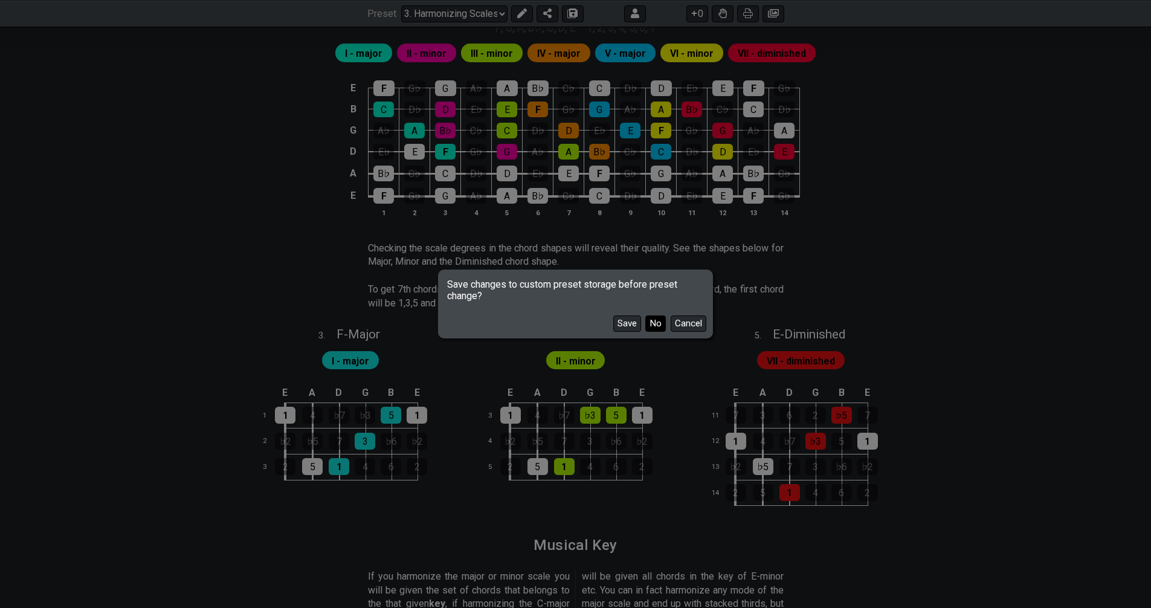
click at [654, 322] on button "No" at bounding box center [655, 323] width 21 height 16
select select "/how-to-solo"
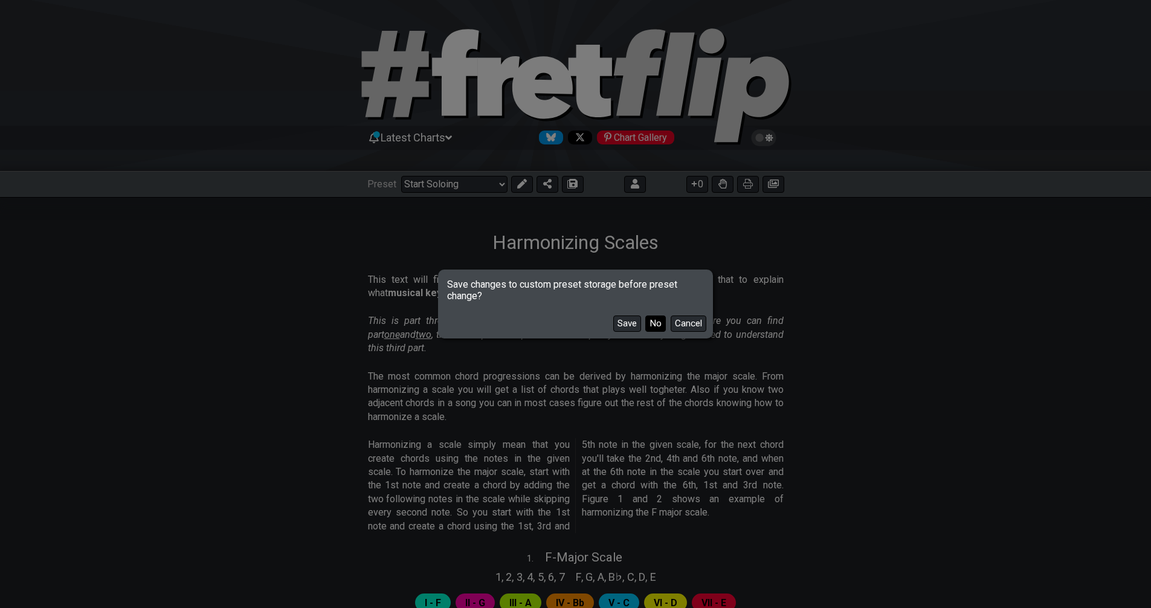
select select "C"
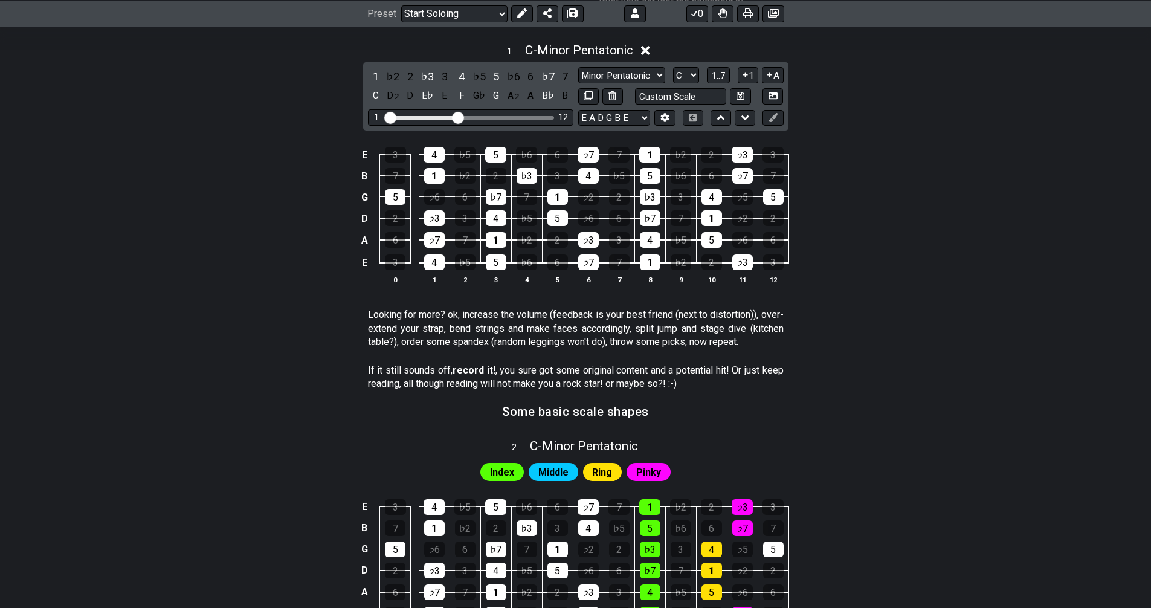
scroll to position [80, 0]
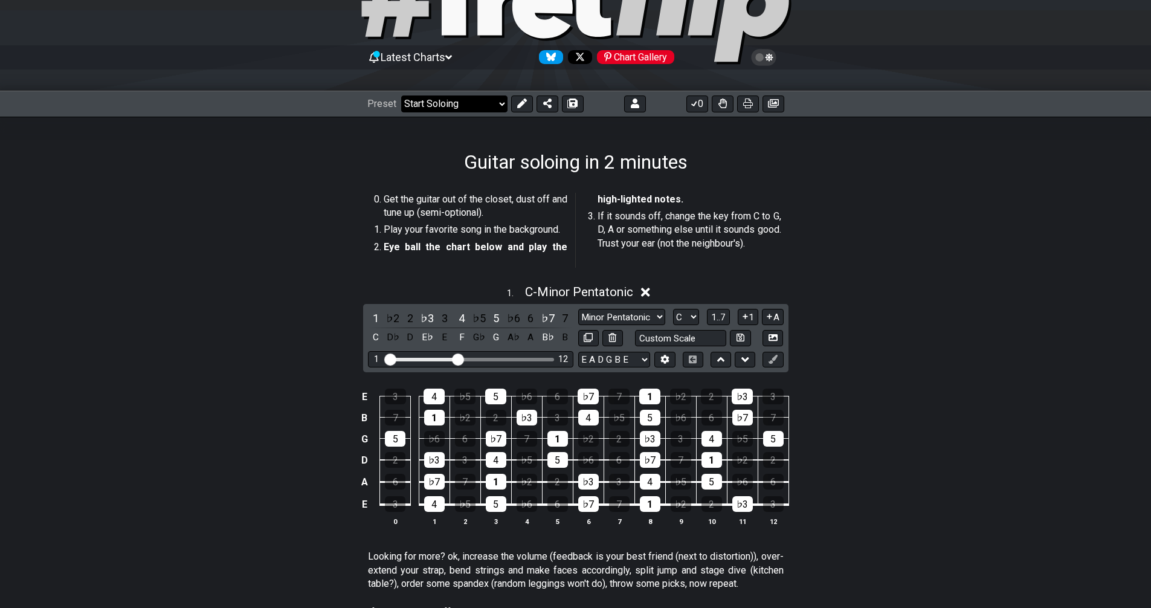
click at [452, 103] on select "Welcome to #fretflip! Initial Preset Custom Preset Minor Triad Arpeggios Major …" at bounding box center [454, 103] width 106 height 17
click at [401, 95] on select "Welcome to #fretflip! Initial Preset Custom Preset Minor Triad Arpeggios Major …" at bounding box center [454, 103] width 106 height 17
select select "/template"
select select "A"
select select "Root"
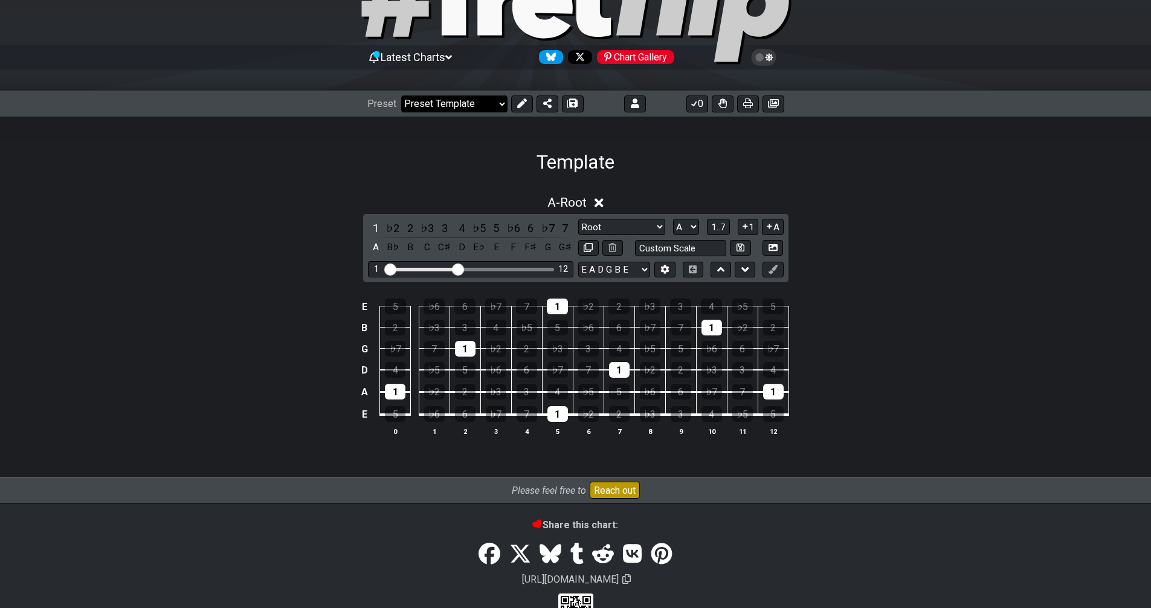
click at [460, 100] on select "Welcome to #fretflip! Initial Preset Custom Preset Minor Triad Arpeggios Major …" at bounding box center [454, 103] width 106 height 17
click at [643, 450] on div "E 5 ♭6 6 ♭7 7 1 ♭2 2 ♭3 3 4 ♭5 5 B 2 ♭3 3 4 ♭5 5 ♭6 6 ♭7 7 1 ♭2 2 G ♭7 7 1 ♭2 2…" at bounding box center [575, 368] width 942 height 170
click at [470, 107] on select "Welcome to #fretflip! Initial Preset Custom Preset Minor Triad Arpeggios Major …" at bounding box center [454, 103] width 106 height 17
click at [401, 95] on select "Welcome to #fretflip! Initial Preset Custom Preset Minor Triad Arpeggios Major …" at bounding box center [454, 103] width 106 height 17
select select "/guitar-scales-generator"
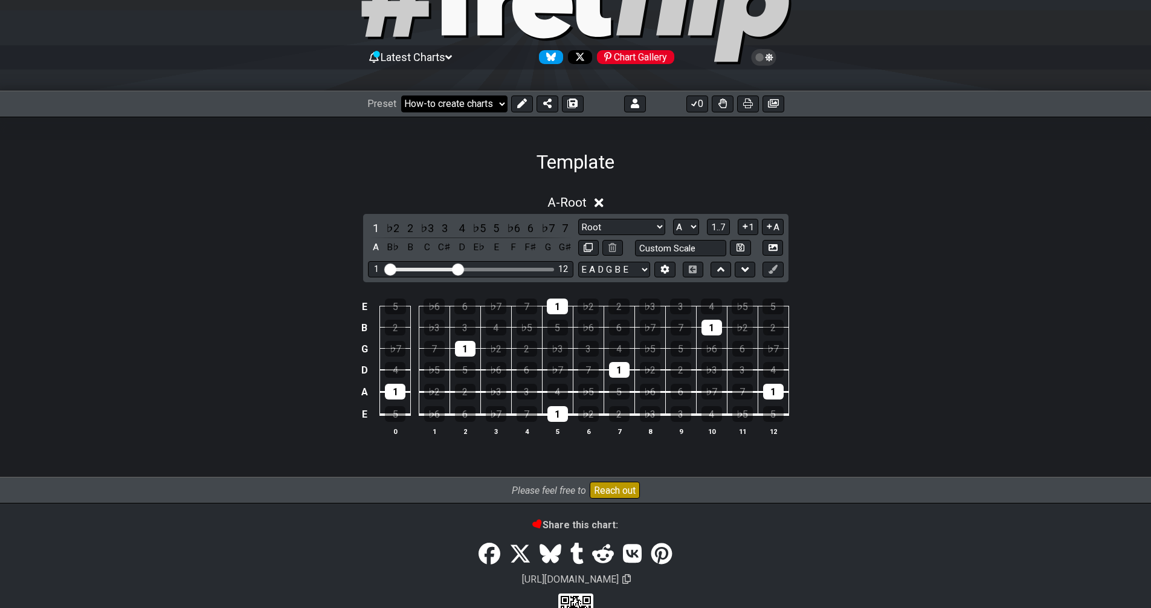
select select "Minor Pentatonic"
select select "A"
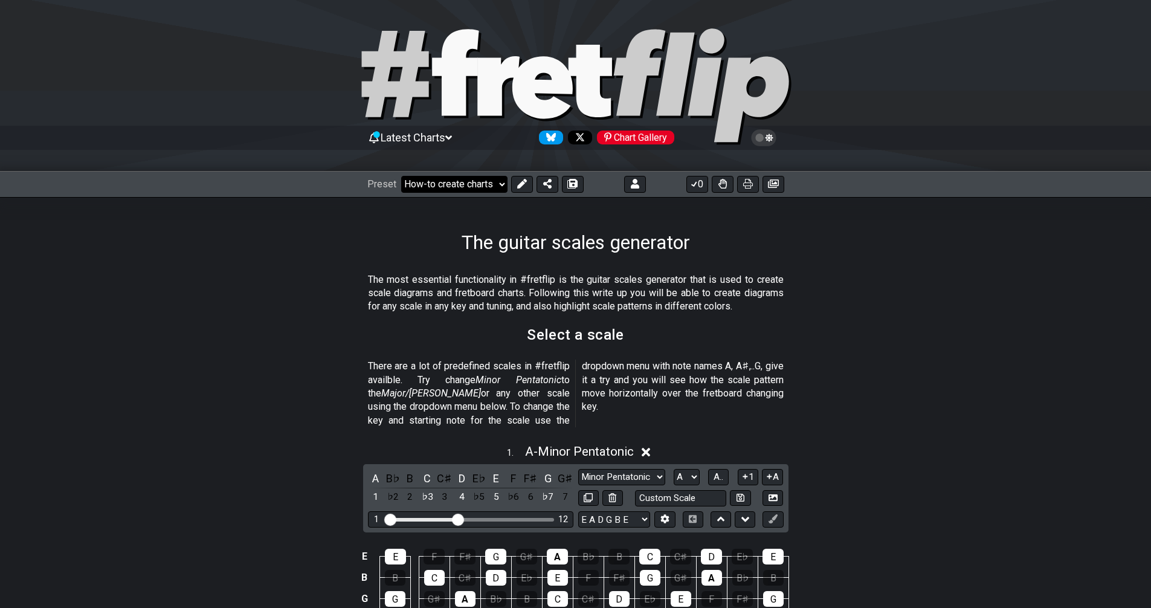
click at [475, 192] on div "Preset Welcome to #fretflip! Initial Preset Custom Preset Minor Triad Arpeggios…" at bounding box center [575, 184] width 1151 height 27
click at [477, 184] on select "Welcome to #fretflip! Initial Preset Custom Preset Minor Triad Arpeggios Major …" at bounding box center [454, 184] width 106 height 17
click at [401, 176] on select "Welcome to #fretflip! Initial Preset Custom Preset Minor Triad Arpeggios Major …" at bounding box center [454, 184] width 106 height 17
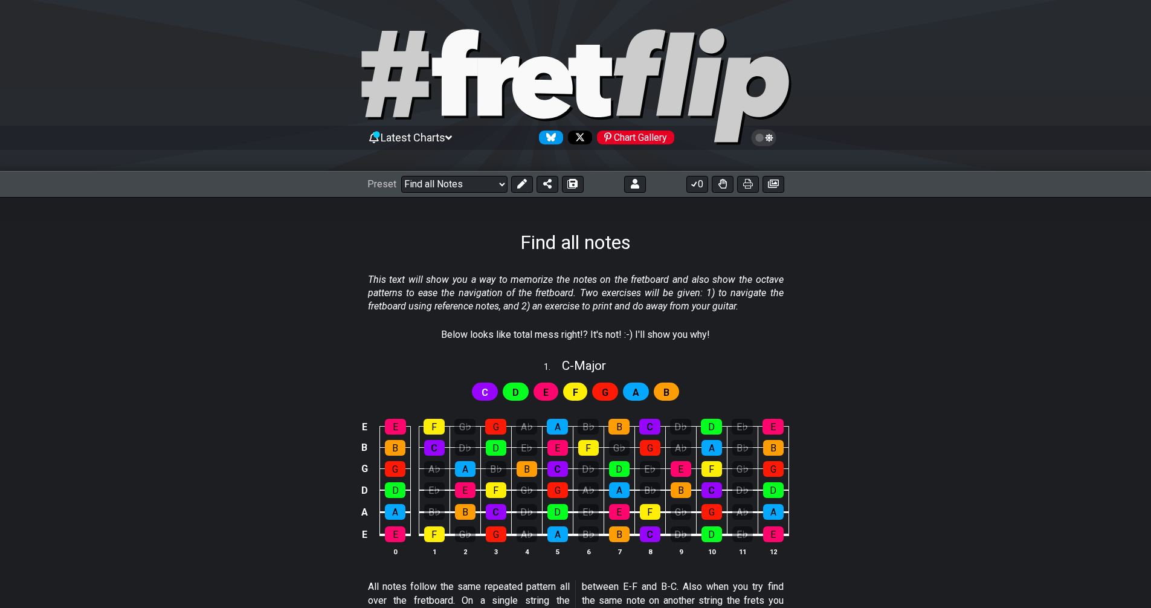
click at [551, 390] on div "E" at bounding box center [545, 391] width 25 height 18
click at [491, 536] on div "G" at bounding box center [496, 534] width 21 height 16
click at [496, 533] on div "G" at bounding box center [496, 534] width 21 height 16
click at [453, 188] on select "Welcome to #fretflip! Initial Preset Custom Preset Minor Triad Arpeggios Major …" at bounding box center [454, 184] width 106 height 17
click at [401, 176] on select "Welcome to #fretflip! Initial Preset Custom Preset Minor Triad Arpeggios Major …" at bounding box center [454, 184] width 106 height 17
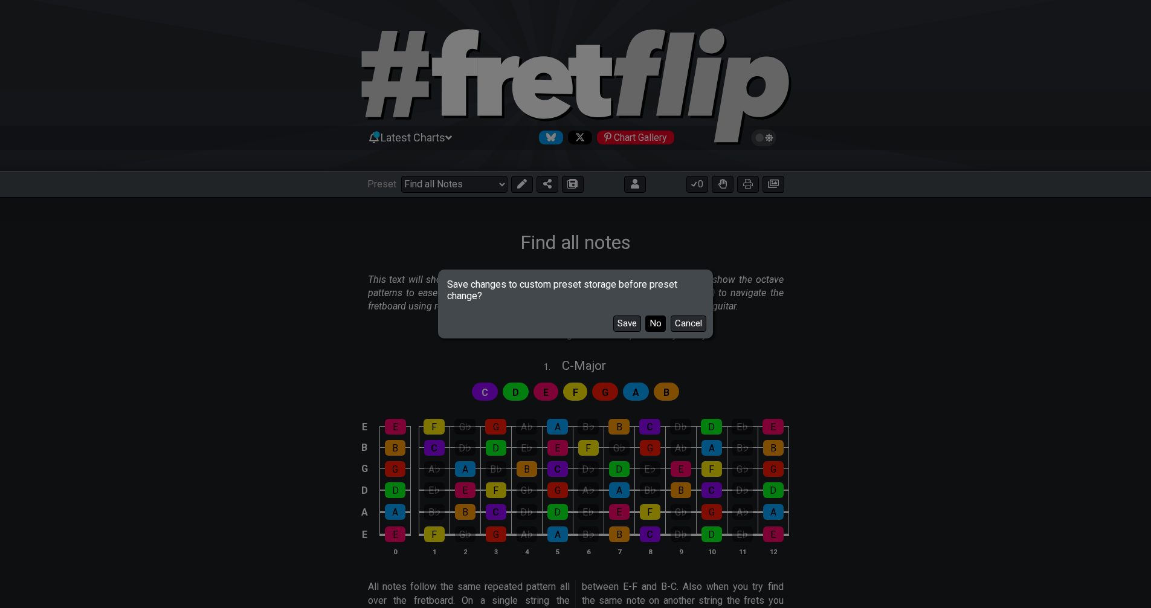
click at [658, 320] on button "No" at bounding box center [655, 323] width 21 height 16
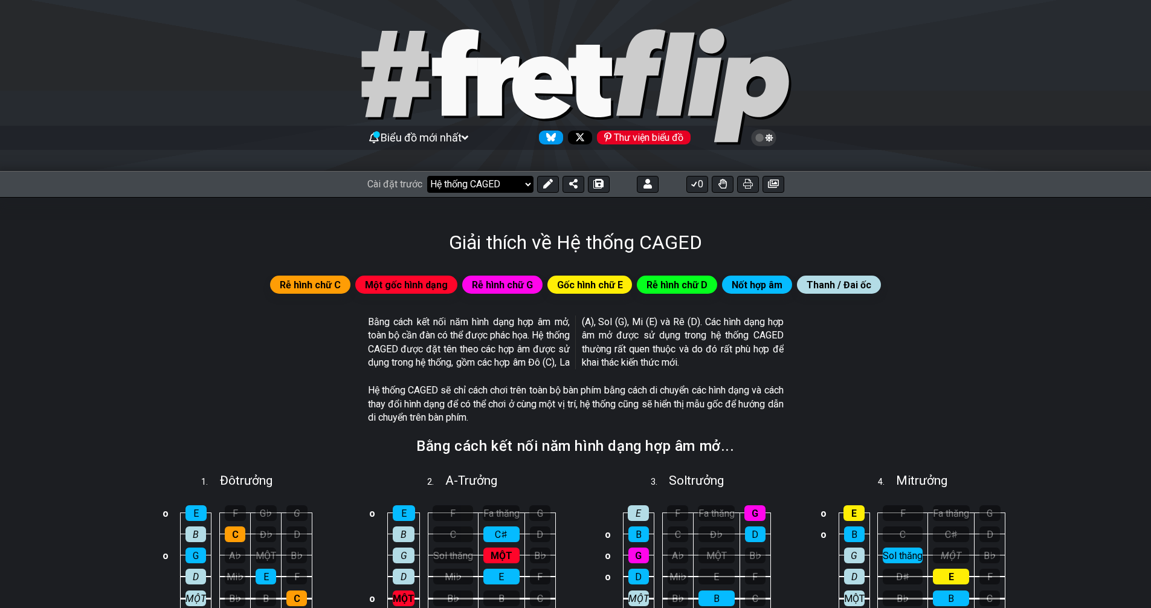
click at [515, 188] on select "Chào mừng đến với #fretflip! Cài đặt trước ban đầu Cài đặt trước tùy chỉnh Hợp …" at bounding box center [480, 184] width 106 height 17
click at [428, 176] on select "Chào mừng đến với #fretflip! Cài đặt trước ban đầu Cài đặt trước tùy chỉnh Hợp …" at bounding box center [480, 184] width 106 height 17
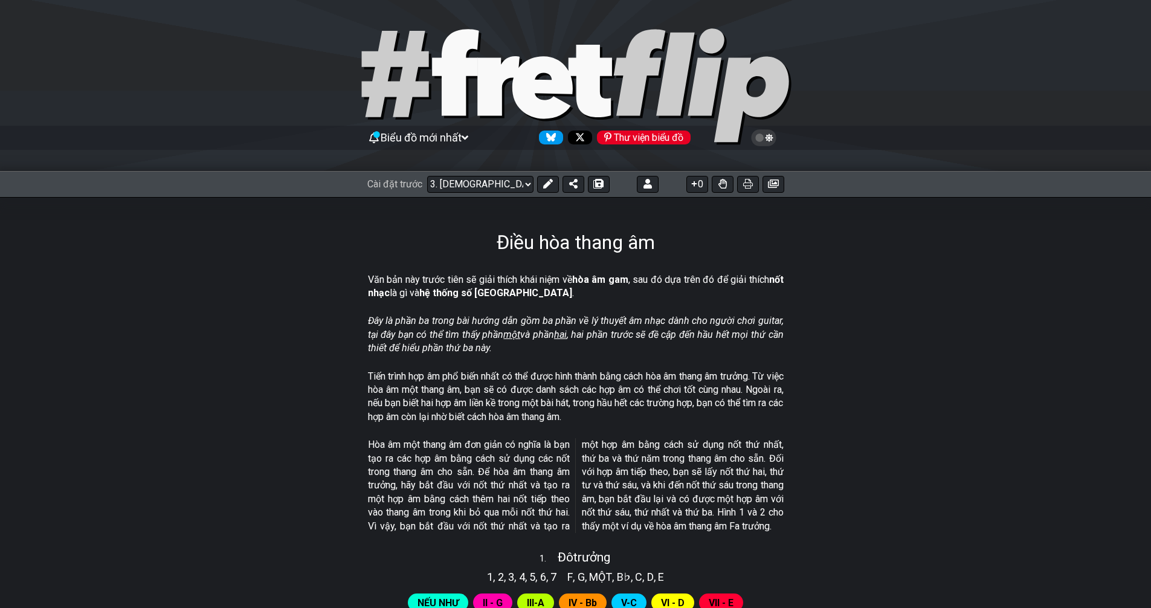
scroll to position [201, 0]
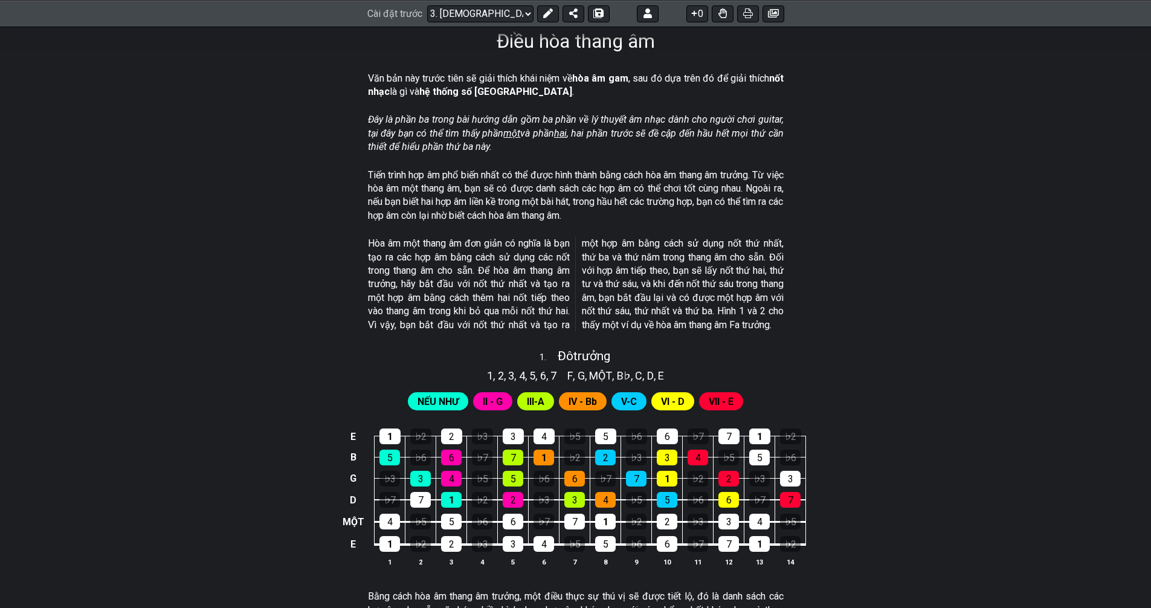
click at [627, 280] on font "Hòa âm một thang âm đơn giản có nghĩa là bạn tạo ra các hợp âm bằng cách sử dụn…" at bounding box center [576, 283] width 416 height 92
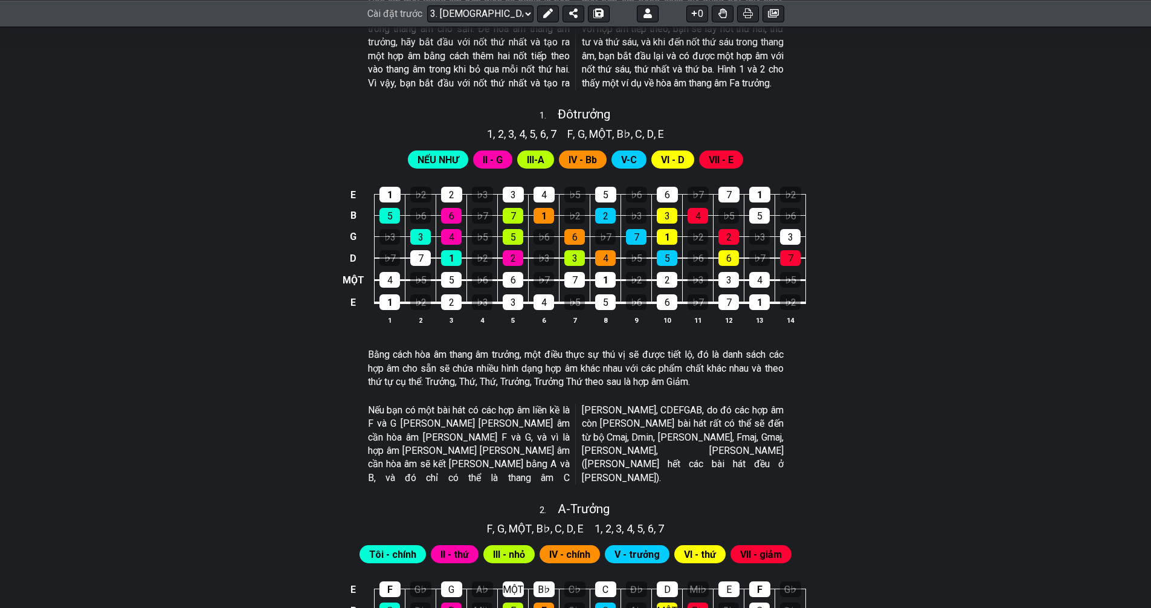
scroll to position [282, 0]
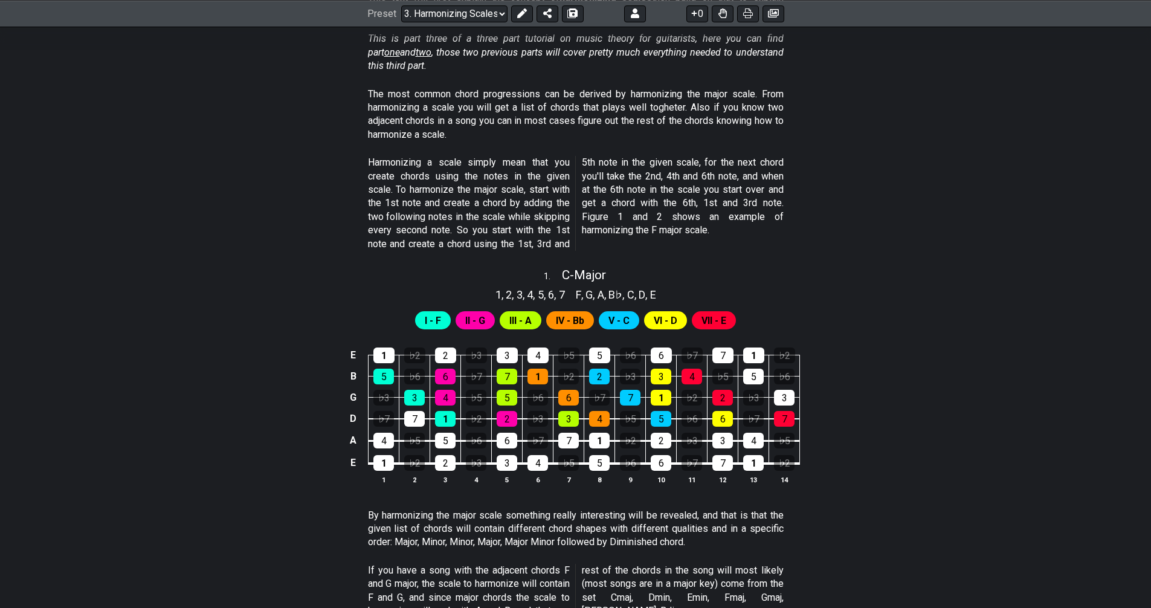
click at [629, 187] on p "Harmonizing a scale simply mean that you create chords using the notes in the g…" at bounding box center [576, 203] width 416 height 95
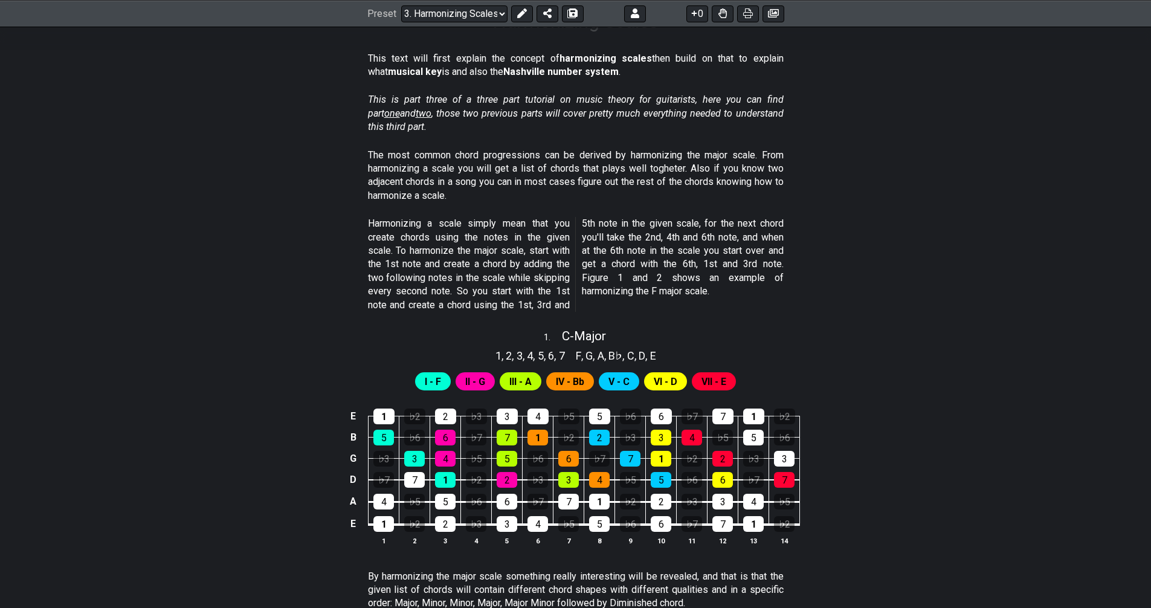
scroll to position [0, 0]
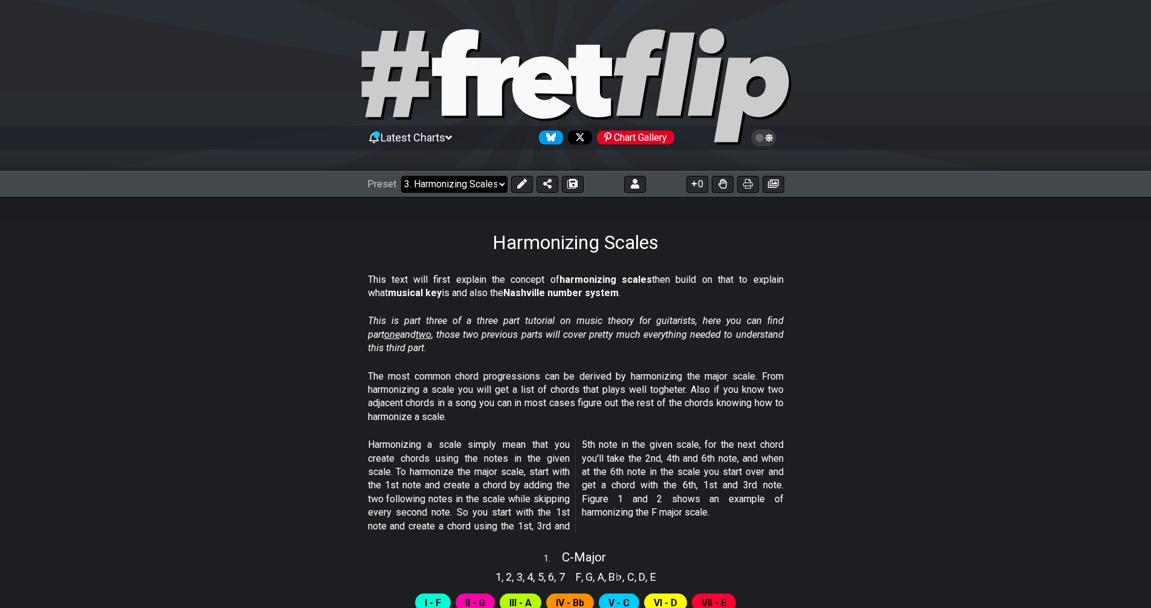
click at [475, 179] on select "Welcome to #fretflip! Initial Preset Custom Preset Minor Triad Arpeggios Major …" at bounding box center [454, 184] width 106 height 17
click at [690, 385] on p "The most common chord progressions can be derived by harmonizing the major scal…" at bounding box center [576, 397] width 416 height 54
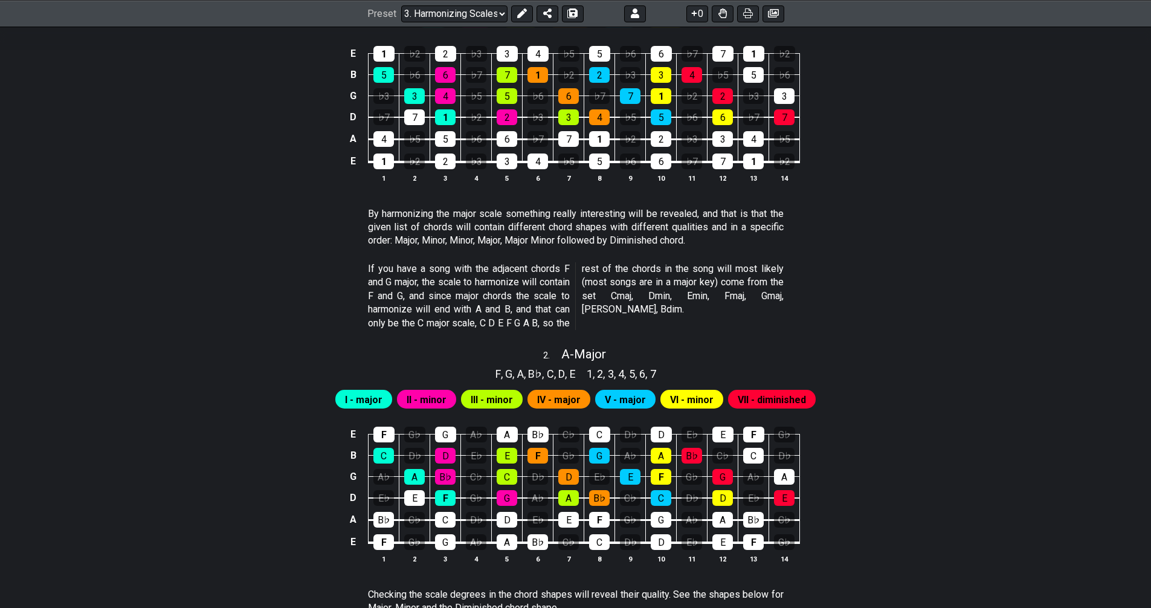
scroll to position [463, 0]
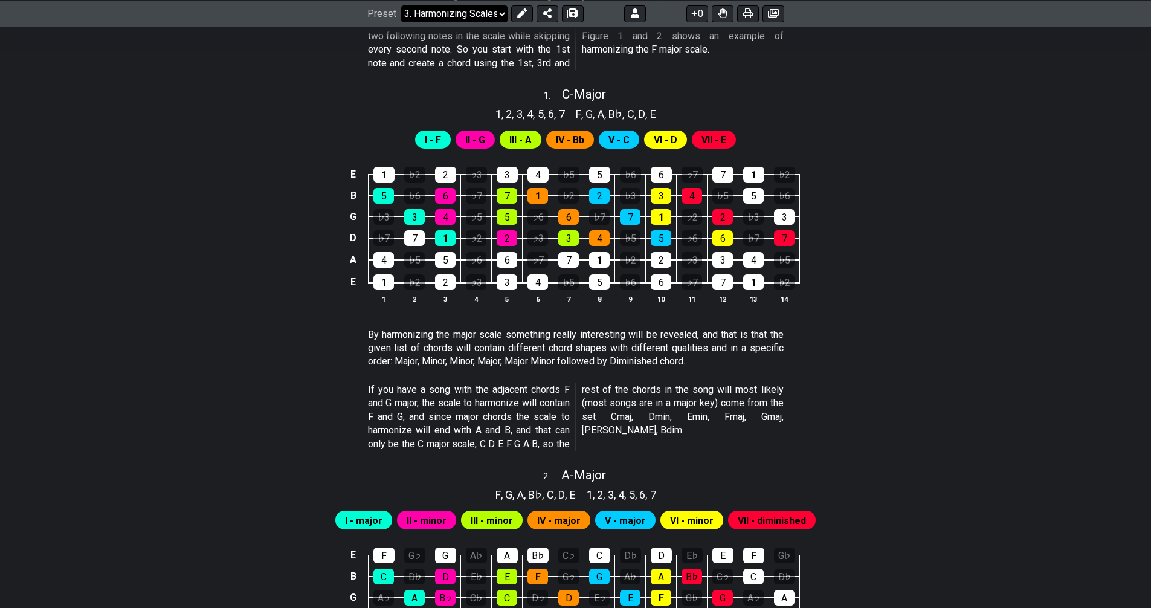
click at [490, 7] on select "Welcome to #fretflip! Initial Preset Custom Preset Minor Triad Arpeggios Major …" at bounding box center [454, 13] width 106 height 17
click at [401, 22] on select "Welcome to #fretflip! Initial Preset Custom Preset Minor Triad Arpeggios Major …" at bounding box center [454, 13] width 106 height 17
select select "/harmonizing-scales"
select select "A"
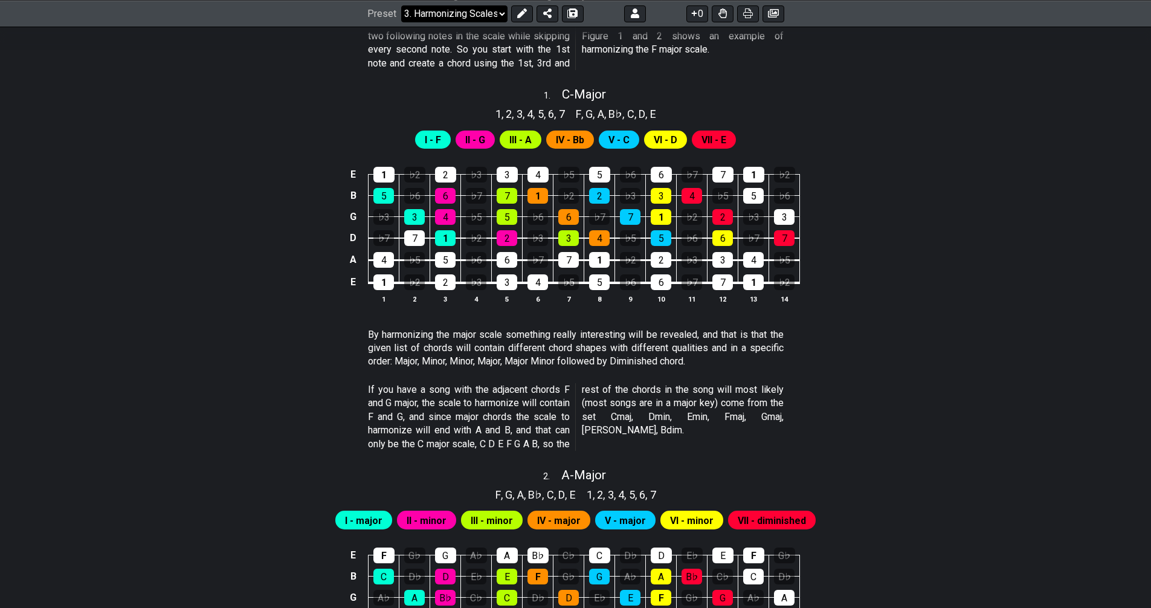
select select "A"
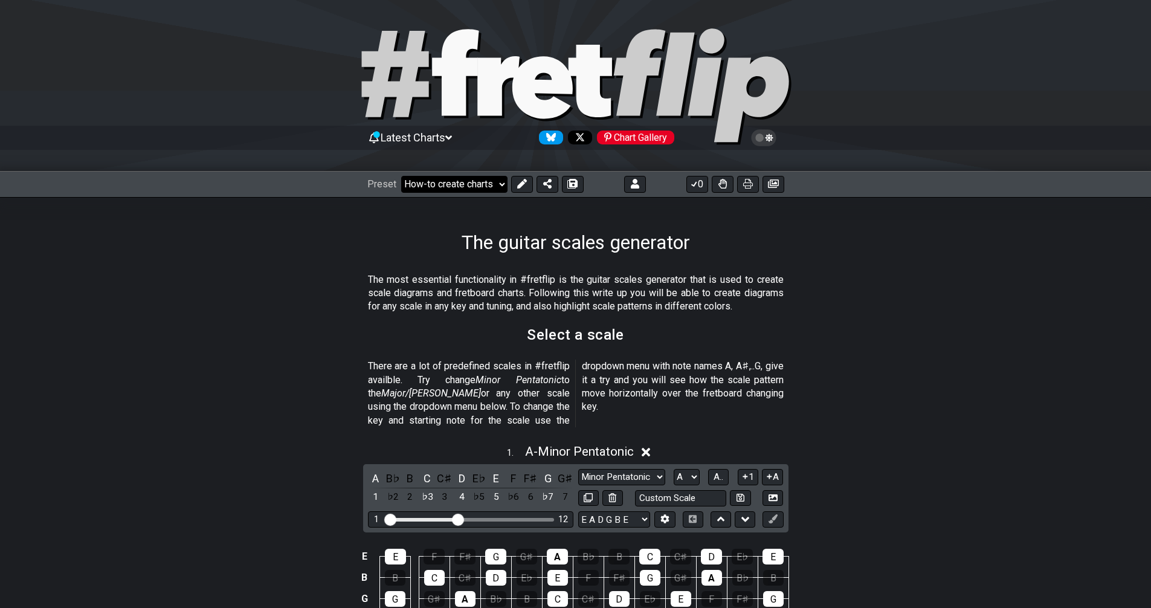
click at [474, 187] on select "Welcome to #fretflip! Initial Preset Custom Preset Minor Triad Arpeggios Major …" at bounding box center [454, 184] width 106 height 17
click at [401, 176] on select "Welcome to #fretflip! Initial Preset Custom Preset Minor Triad Arpeggios Major …" at bounding box center [454, 184] width 106 height 17
select select "/welcome"
select select "C"
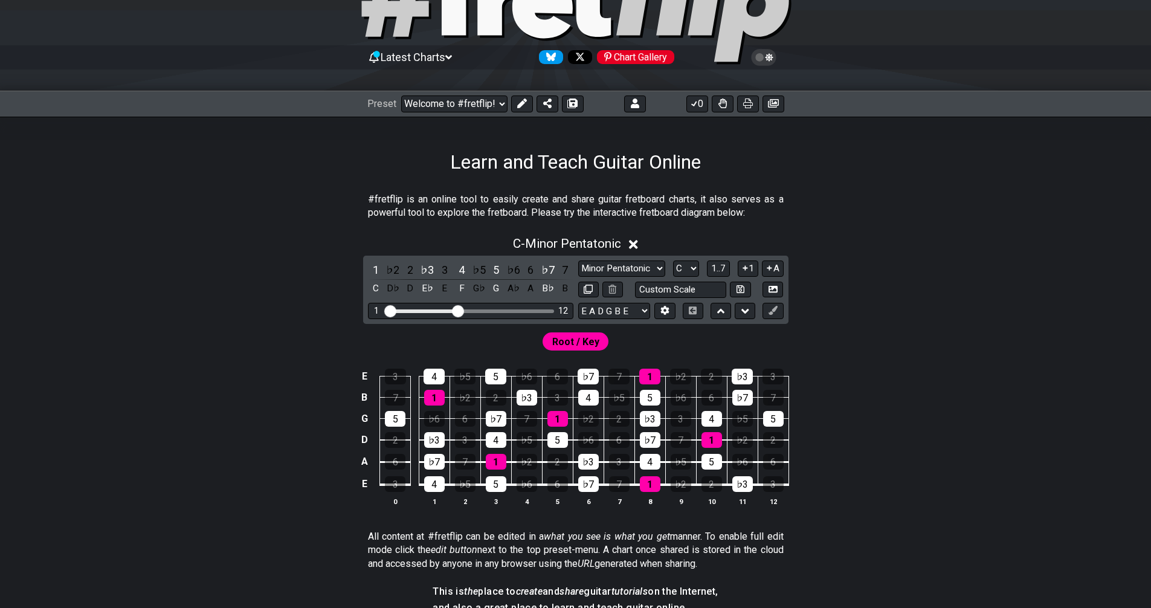
scroll to position [121, 0]
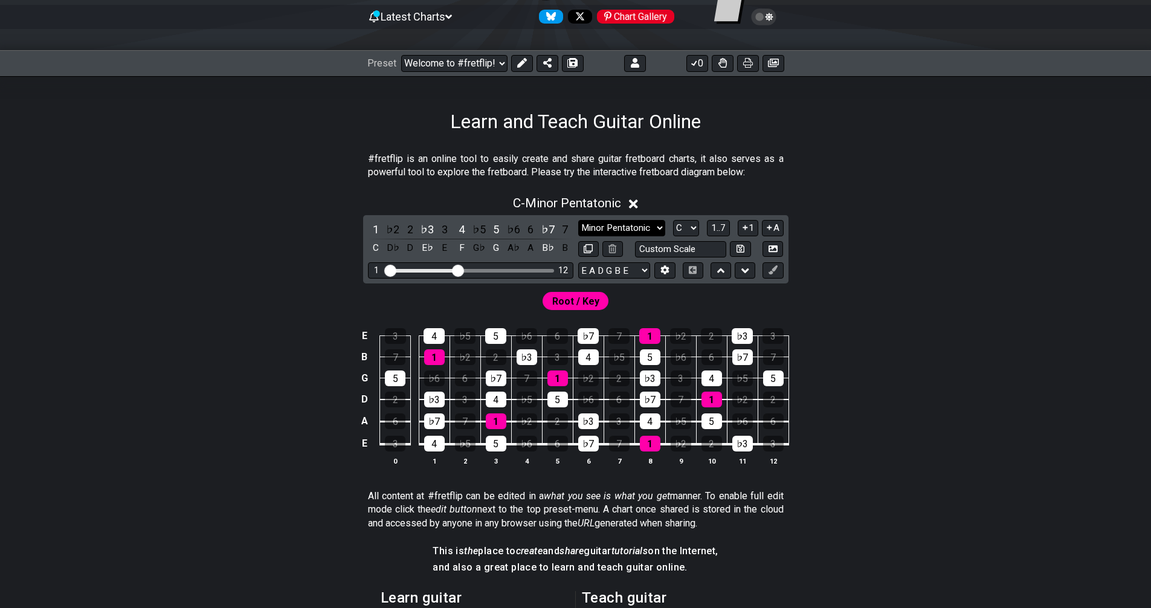
click at [625, 225] on select "Minor Pentatonic Click to edit Minor Pentatonic Major Pentatonic Minor Blues Ma…" at bounding box center [621, 228] width 87 height 16
select select "Major / [PERSON_NAME]"
click at [578, 220] on select "Minor Pentatonic Click to edit Minor Pentatonic Major Pentatonic Minor Blues Ma…" at bounding box center [621, 228] width 87 height 16
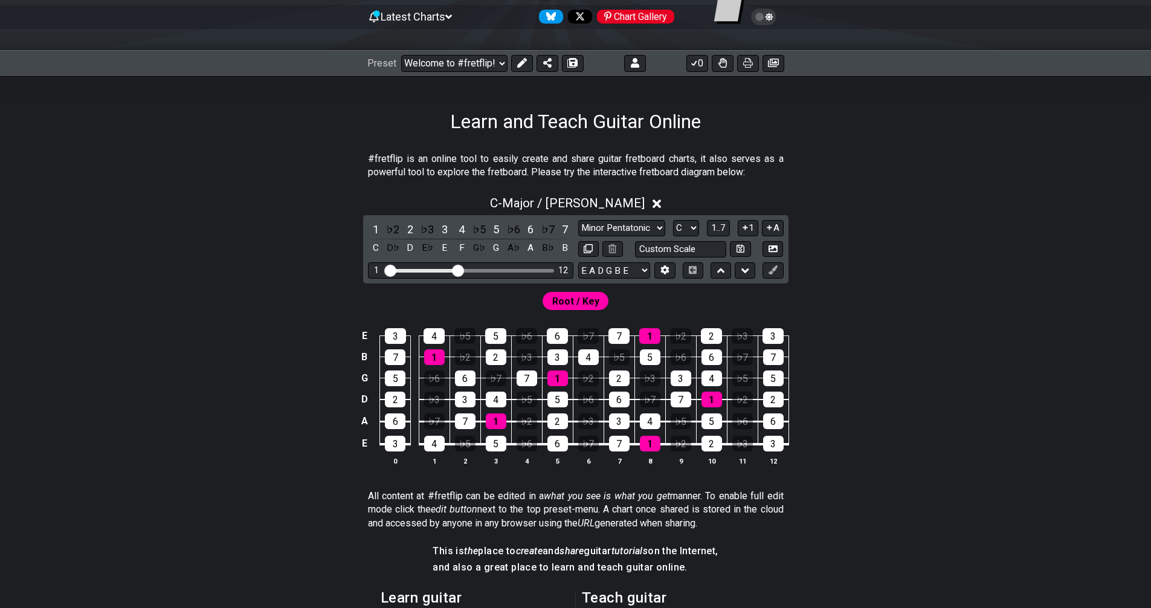
click at [610, 219] on div "1 ♭2 2 ♭3 3 4 ♭5 5 ♭6 6 ♭7 7 C D♭ D E♭ E F G♭ G A♭ A B♭ B Minor Pentatonic Clic…" at bounding box center [575, 249] width 425 height 68
click at [702, 250] on input "text" at bounding box center [681, 249] width 92 height 16
type input "Custom Scale"
click at [628, 227] on select "Minor Pentatonic Click to edit Minor Pentatonic Major Pentatonic Minor Blues Ma…" at bounding box center [621, 228] width 87 height 16
click at [578, 220] on select "Minor Pentatonic Click to edit Minor Pentatonic Major Pentatonic Minor Blues Ma…" at bounding box center [621, 228] width 87 height 16
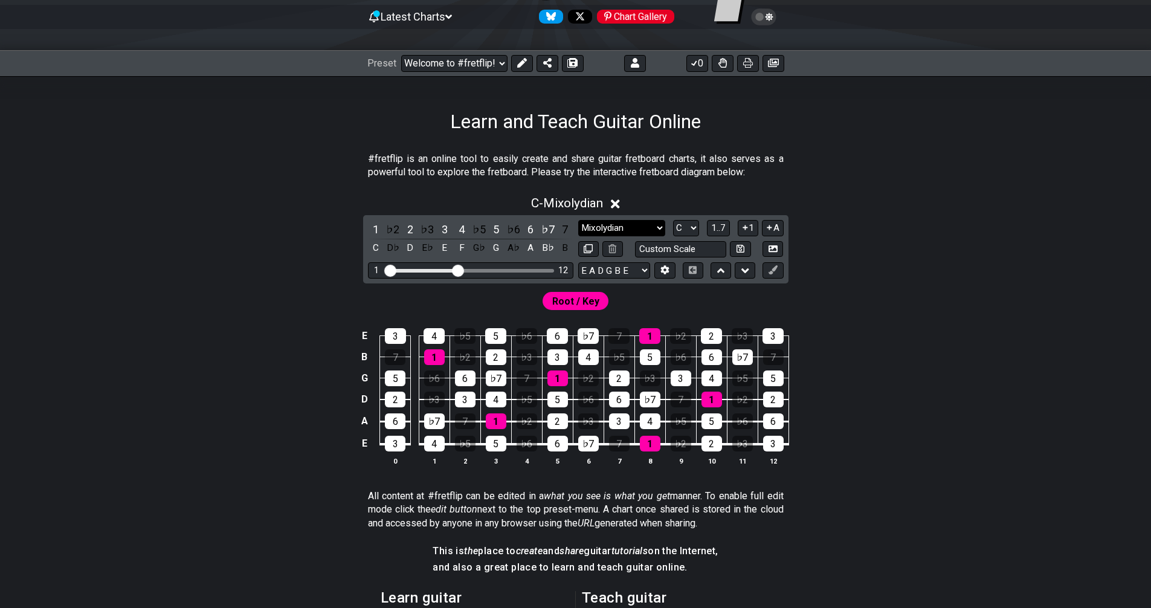
click at [618, 227] on select "Minor Pentatonic Click to edit Minor Pentatonic Major Pentatonic Minor Blues Ma…" at bounding box center [621, 228] width 87 height 16
click at [578, 220] on select "Minor Pentatonic Click to edit Minor Pentatonic Major Pentatonic Minor Blues Ma…" at bounding box center [621, 228] width 87 height 16
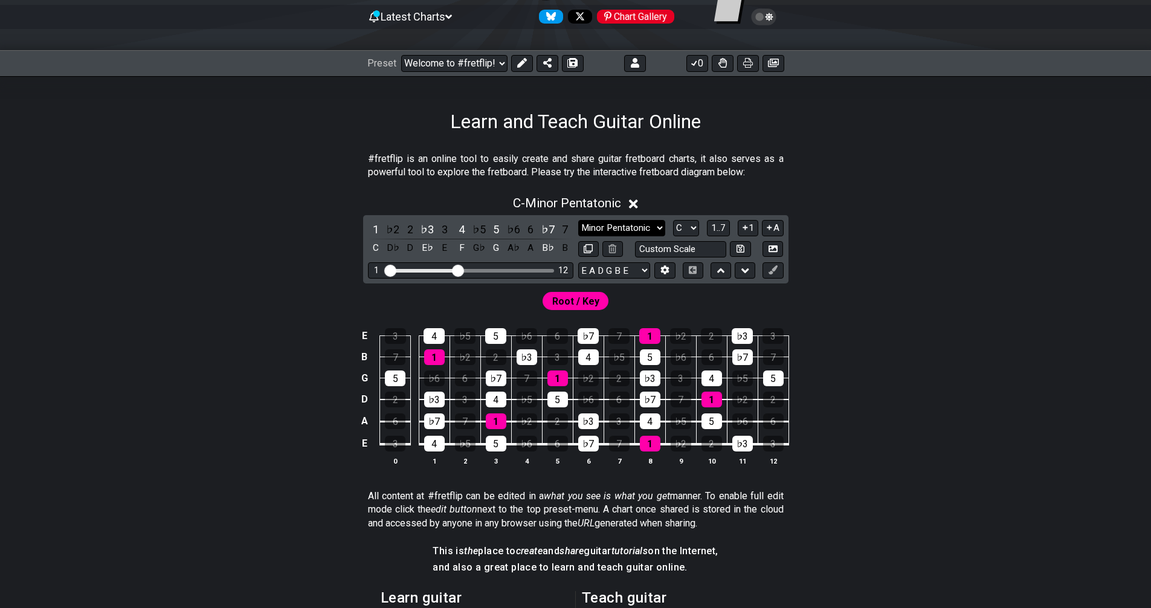
click at [612, 227] on select "Minor Pentatonic Click to edit Minor Pentatonic Major Pentatonic Minor Blues Ma…" at bounding box center [621, 228] width 87 height 16
select select "Phrygian"
click at [578, 220] on select "Minor Pentatonic Click to edit Minor Pentatonic Major Pentatonic Minor Blues Ma…" at bounding box center [621, 228] width 87 height 16
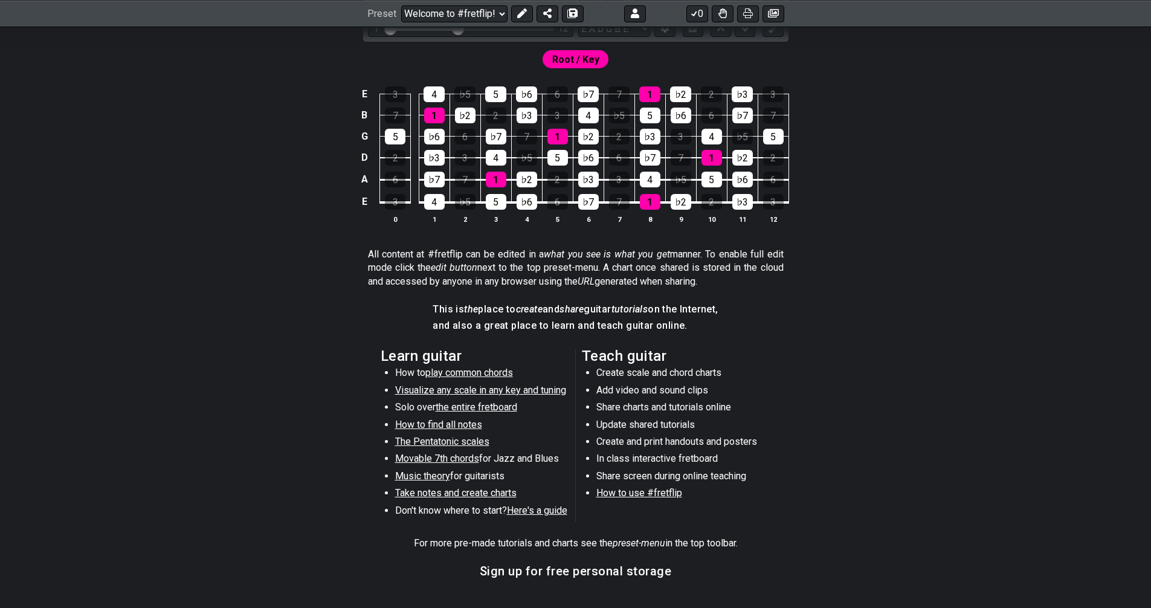
scroll to position [487, 0]
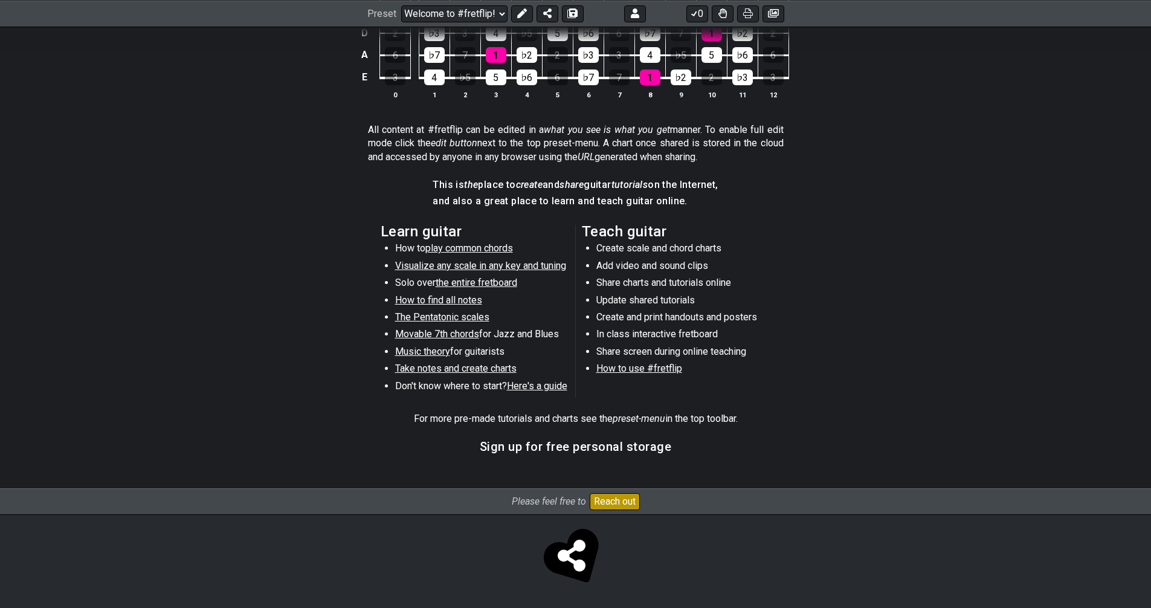
click at [471, 316] on span "The Pentatonic scales" at bounding box center [442, 316] width 94 height 11
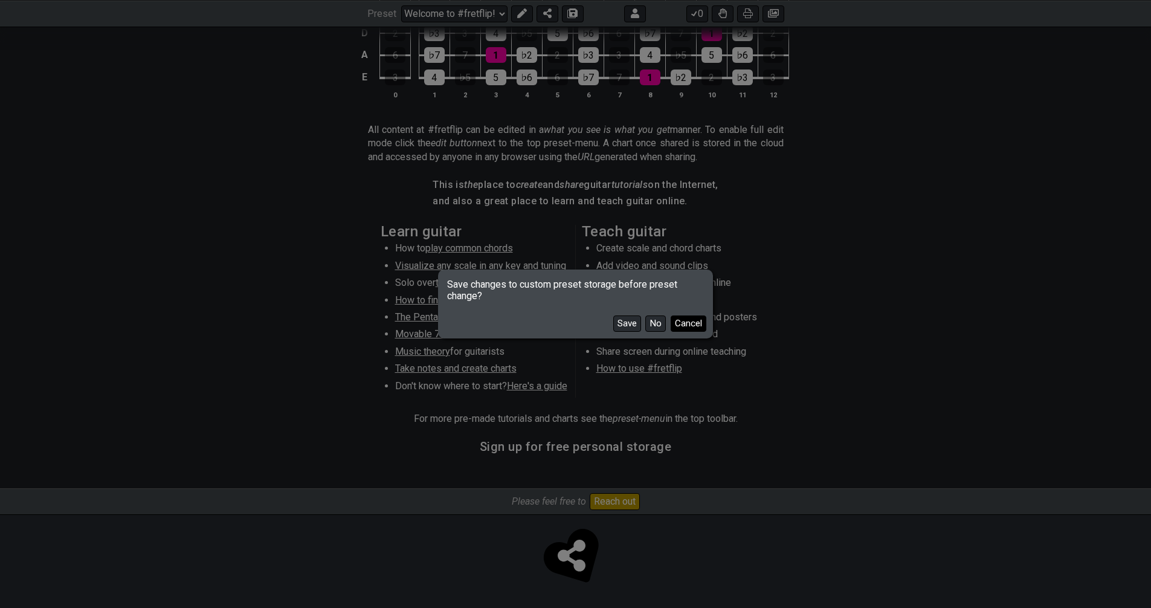
click at [681, 320] on button "Cancel" at bounding box center [688, 323] width 36 height 16
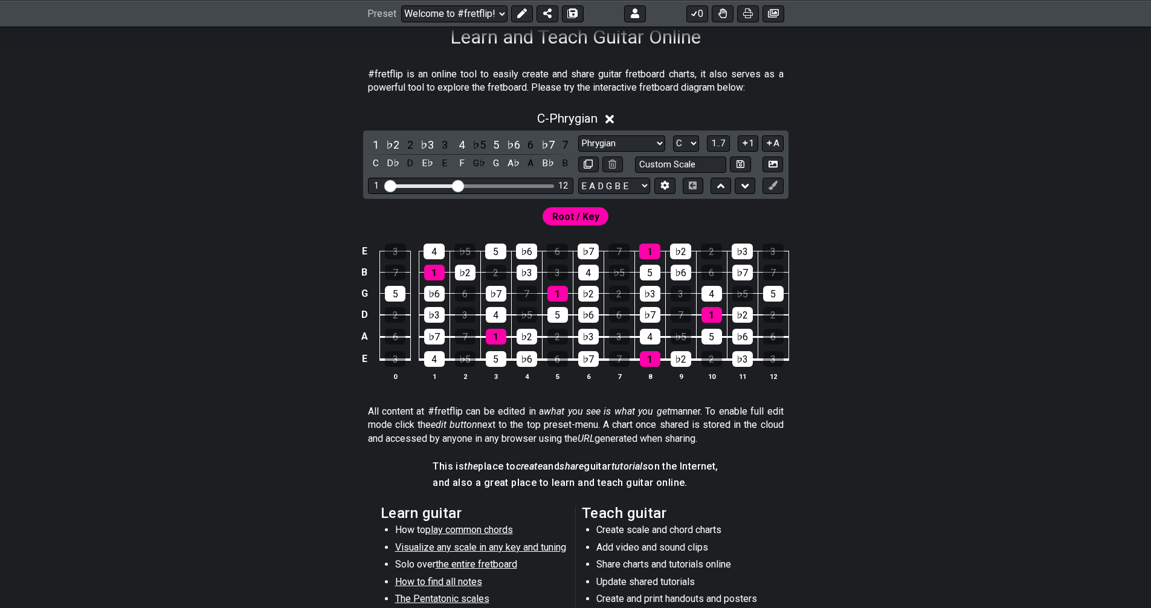
scroll to position [0, 0]
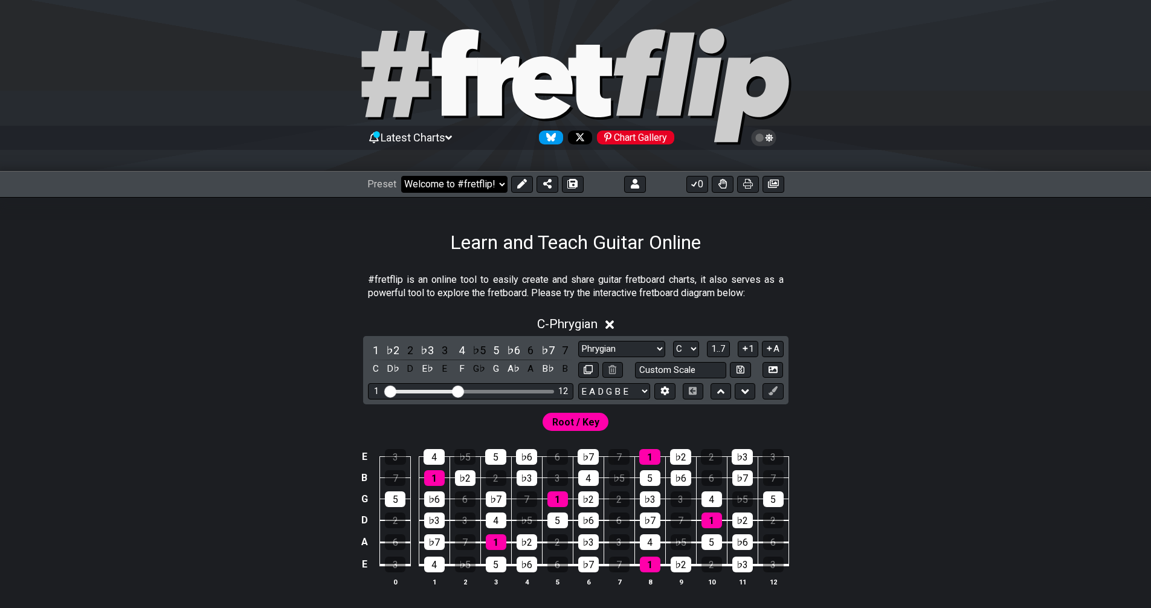
click at [471, 177] on select "Welcome to #fretflip! Initial Preset Custom Preset Minor Triad Arpeggios Major …" at bounding box center [454, 184] width 106 height 17
click at [401, 176] on select "Welcome to #fretflip! Initial Preset Custom Preset Minor Triad Arpeggios Major …" at bounding box center [454, 184] width 106 height 17
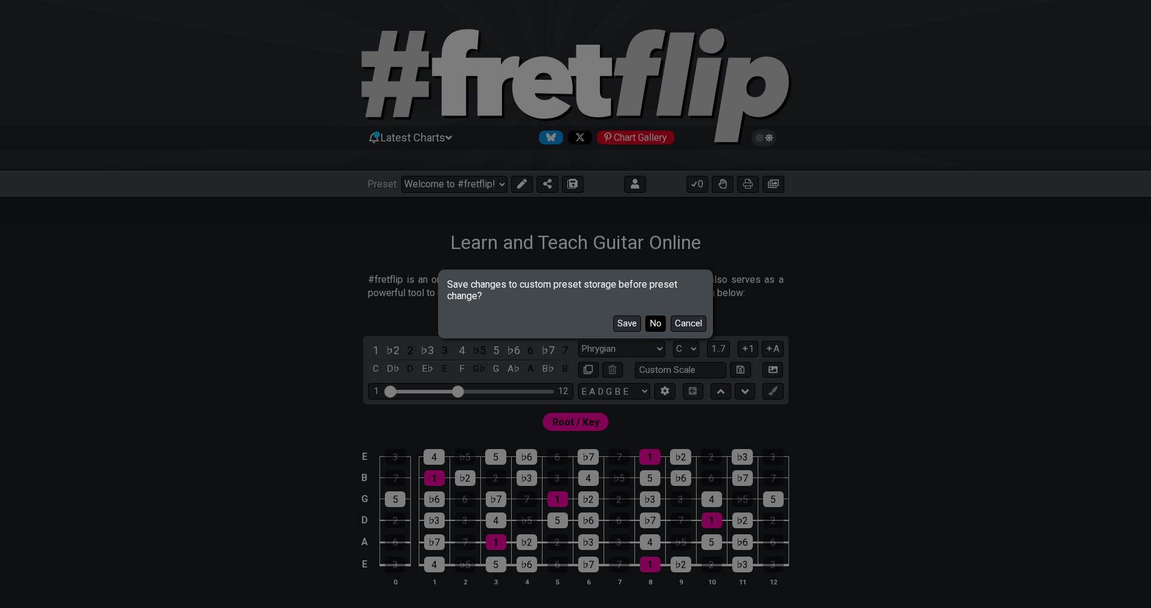
click at [646, 316] on button "No" at bounding box center [655, 323] width 21 height 16
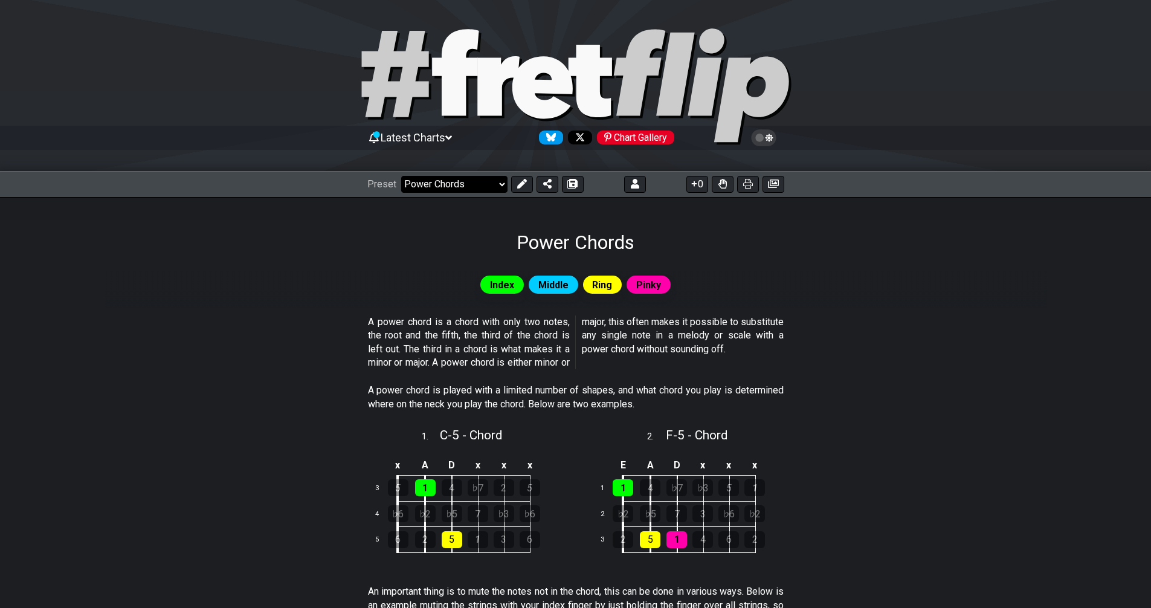
click at [492, 180] on select "Welcome to #fretflip! Initial Preset Custom Preset Minor Triad Arpeggios Major …" at bounding box center [454, 184] width 106 height 17
click at [401, 176] on select "Welcome to #fretflip! Initial Preset Custom Preset Minor Triad Arpeggios Major …" at bounding box center [454, 184] width 106 height 17
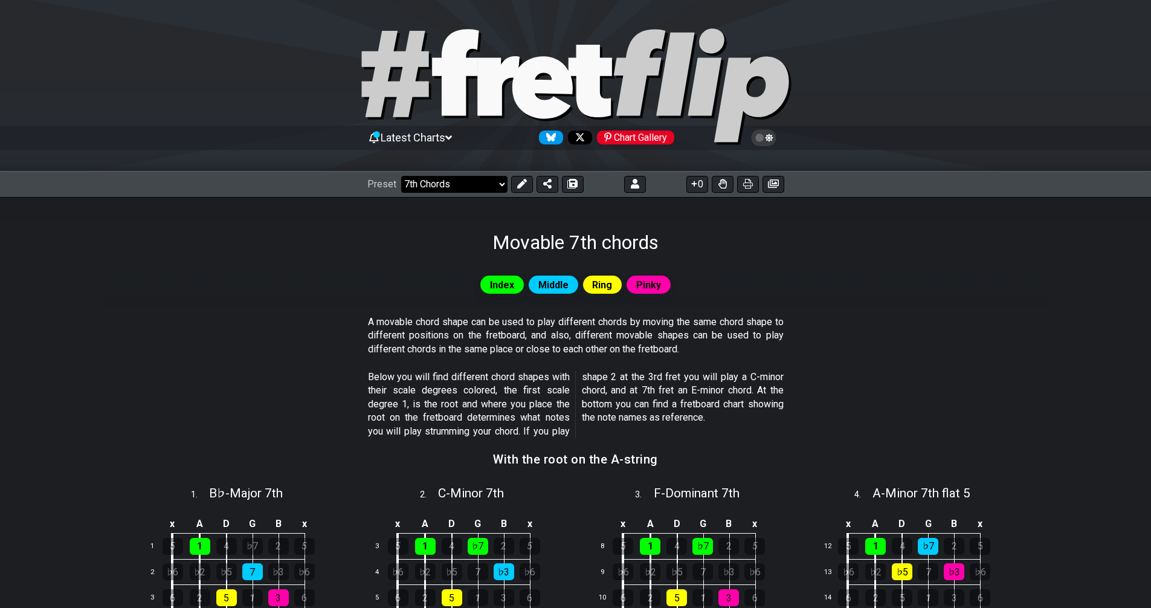
click at [448, 184] on select "Welcome to #fretflip! Initial Preset Custom Preset Minor Triad Arpeggios Major …" at bounding box center [454, 184] width 106 height 17
click at [401, 176] on select "Welcome to #fretflip! Initial Preset Custom Preset Minor Triad Arpeggios Major …" at bounding box center [454, 184] width 106 height 17
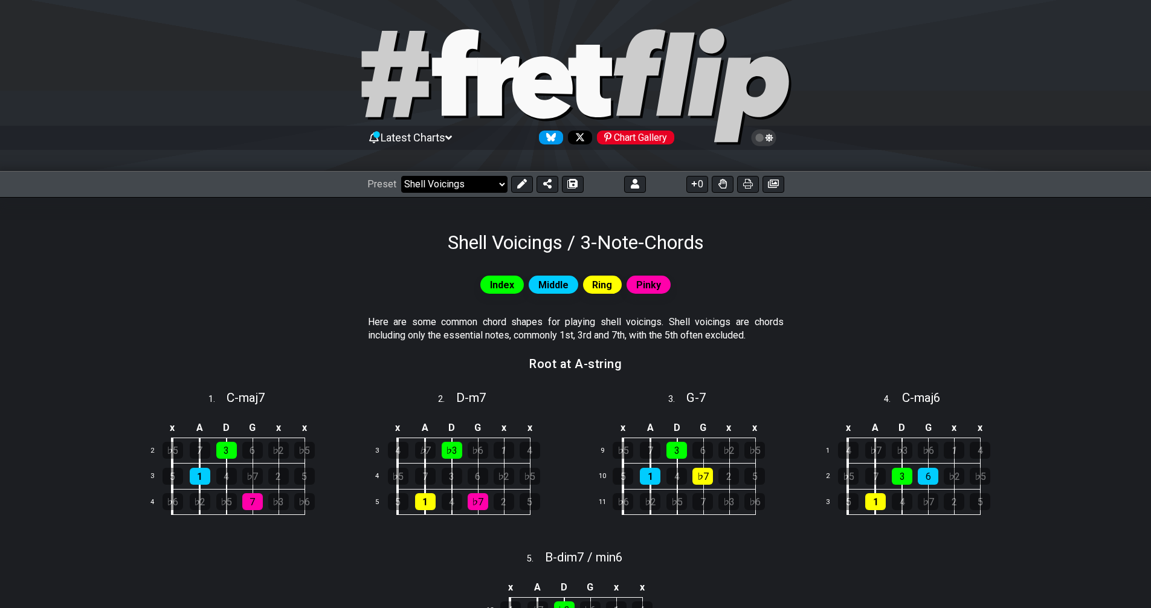
click at [471, 180] on select "Welcome to #fretflip! Initial Preset Custom Preset Minor Triad Arpeggios Major …" at bounding box center [454, 184] width 106 height 17
click at [401, 176] on select "Welcome to #fretflip! Initial Preset Custom Preset Minor Triad Arpeggios Major …" at bounding box center [454, 184] width 106 height 17
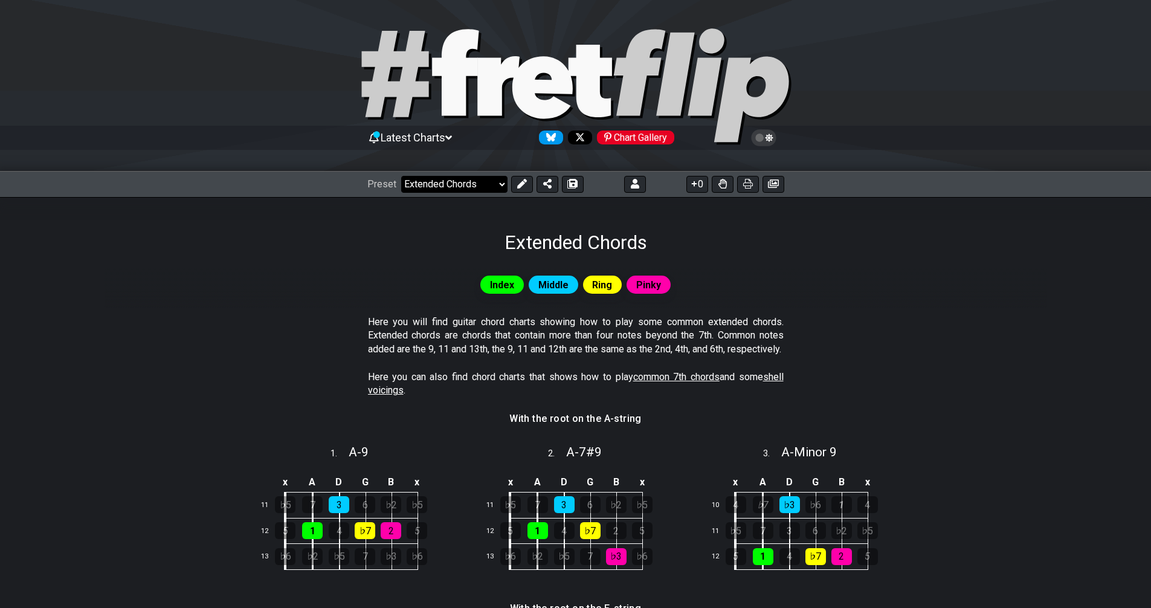
click at [439, 184] on select "Welcome to #fretflip! Initial Preset Custom Preset Minor Triad Arpeggios Major …" at bounding box center [454, 184] width 106 height 17
click at [401, 176] on select "Welcome to #fretflip! Initial Preset Custom Preset Minor Triad Arpeggios Major …" at bounding box center [454, 184] width 106 height 17
select select "/3nps-caged-shapes"
select select "A"
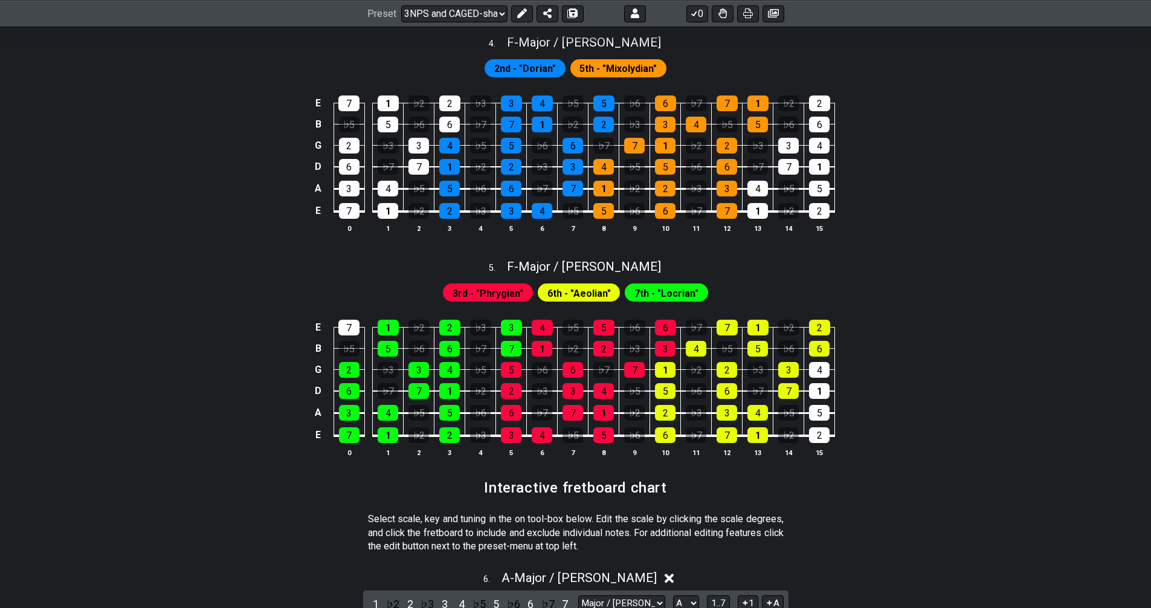
scroll to position [1248, 0]
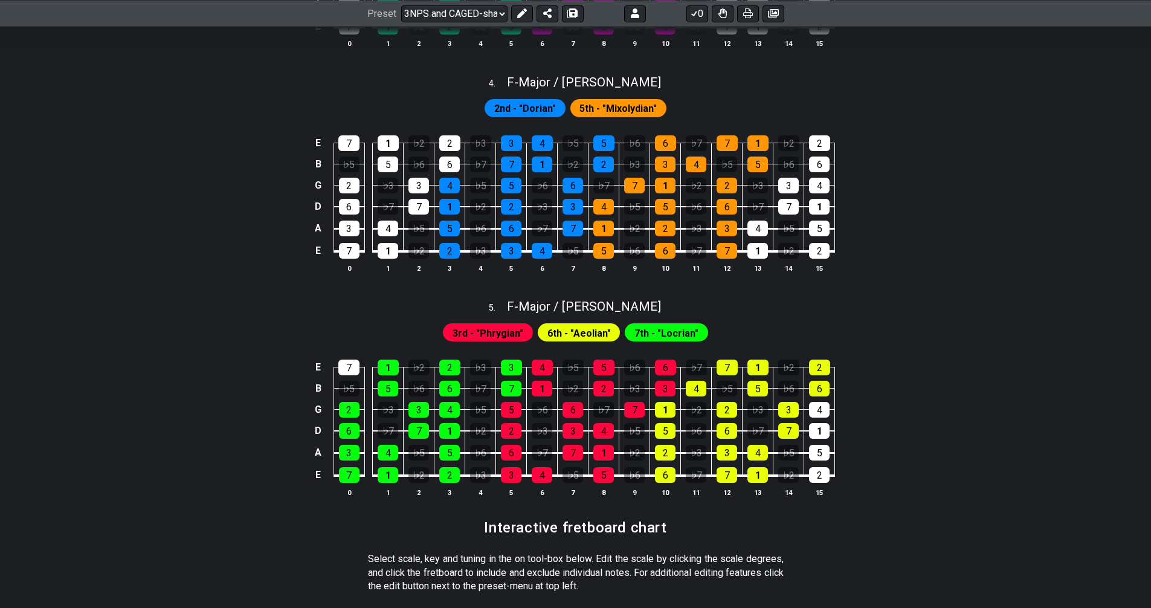
click at [753, 10] on button at bounding box center [748, 13] width 22 height 17
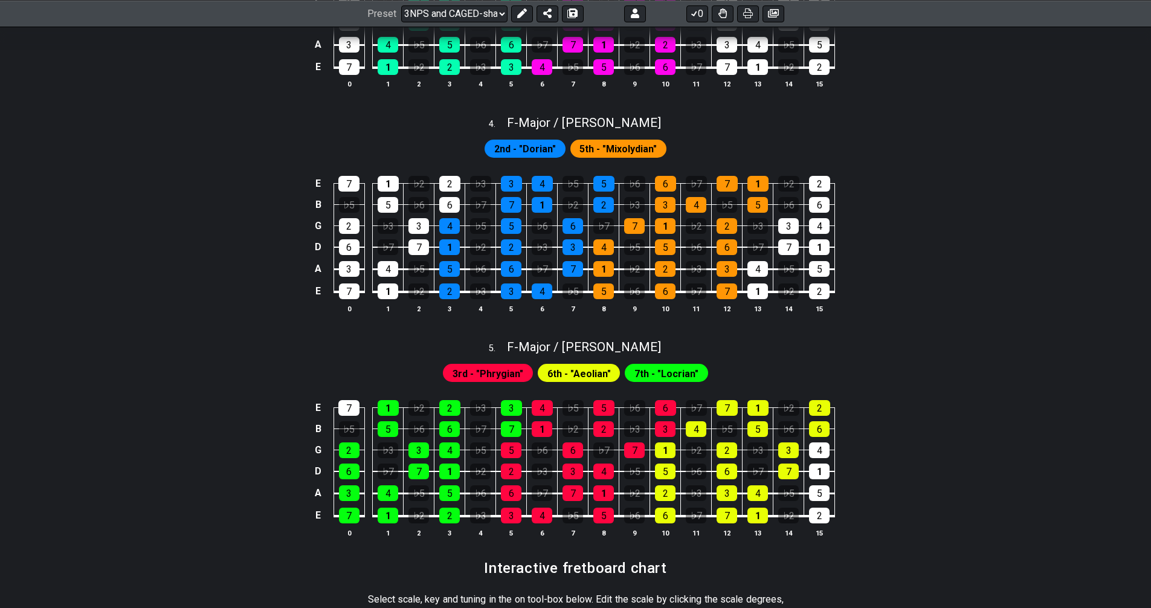
scroll to position [1490, 0]
